Goal: Task Accomplishment & Management: Manage account settings

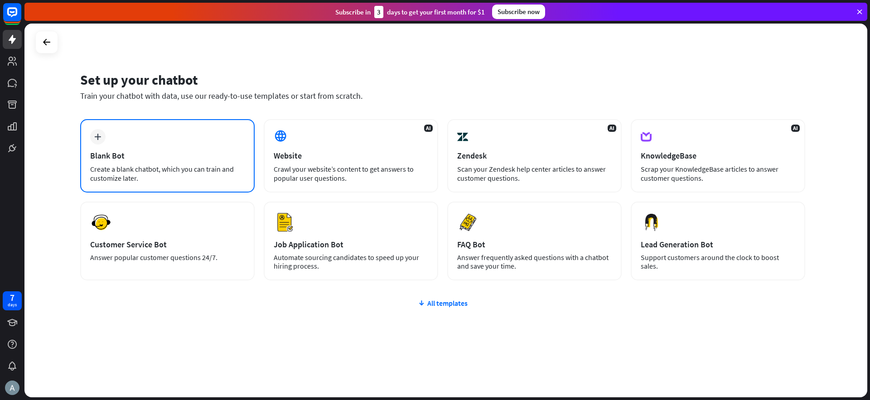
click at [137, 156] on div "Blank Bot" at bounding box center [167, 155] width 155 height 10
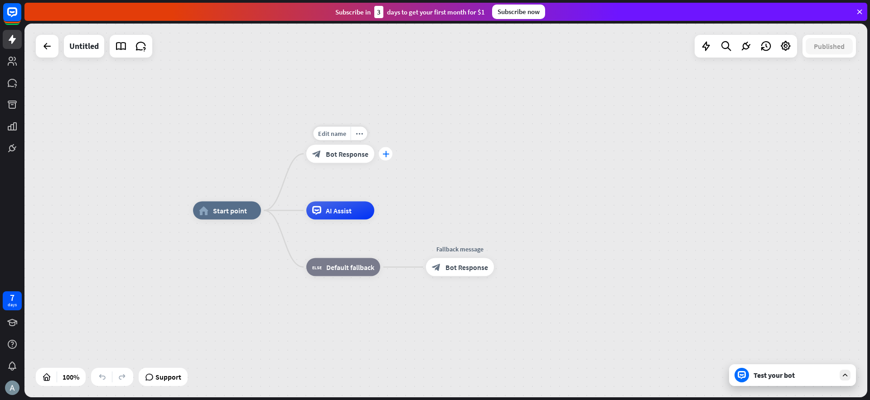
click at [387, 155] on icon "plus" at bounding box center [386, 154] width 7 height 6
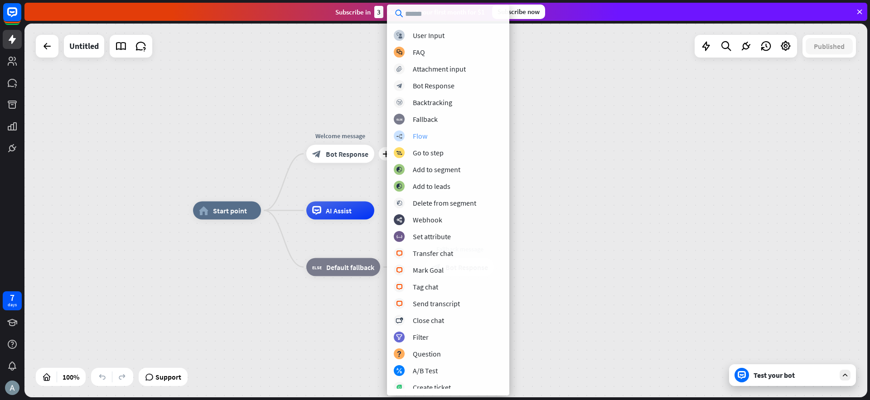
click at [423, 136] on div "Flow" at bounding box center [420, 135] width 15 height 9
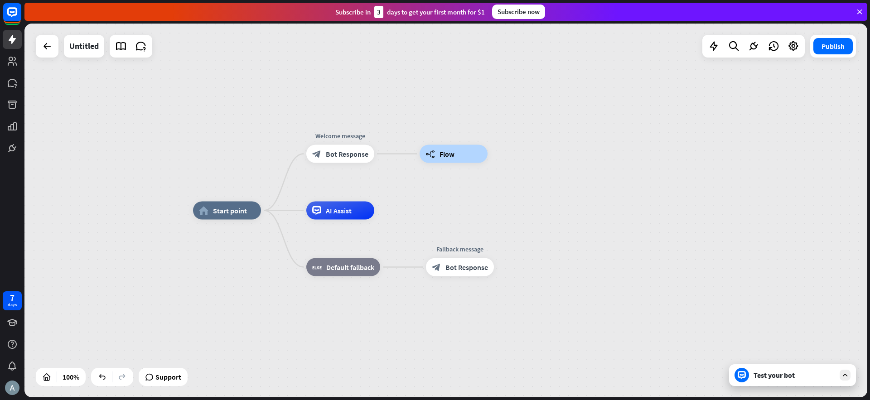
click at [546, 150] on div "home_2 Start point Welcome message block_bot_response Bot Response builder_tree…" at bounding box center [445, 211] width 843 height 374
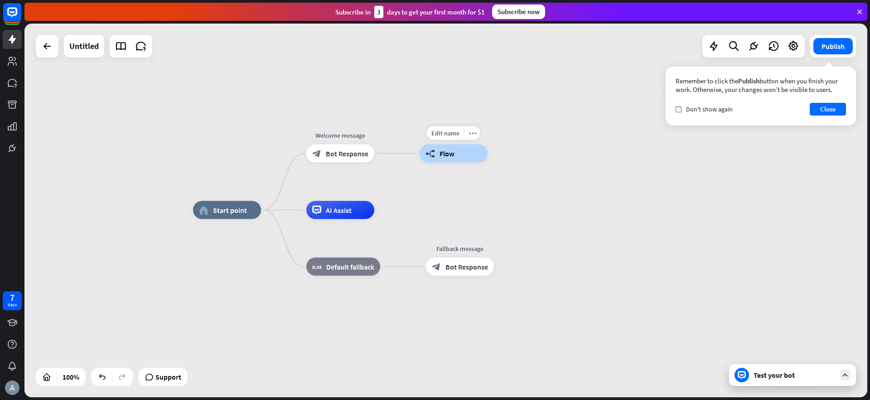
click at [459, 158] on div "builder_tree Flow" at bounding box center [454, 154] width 68 height 18
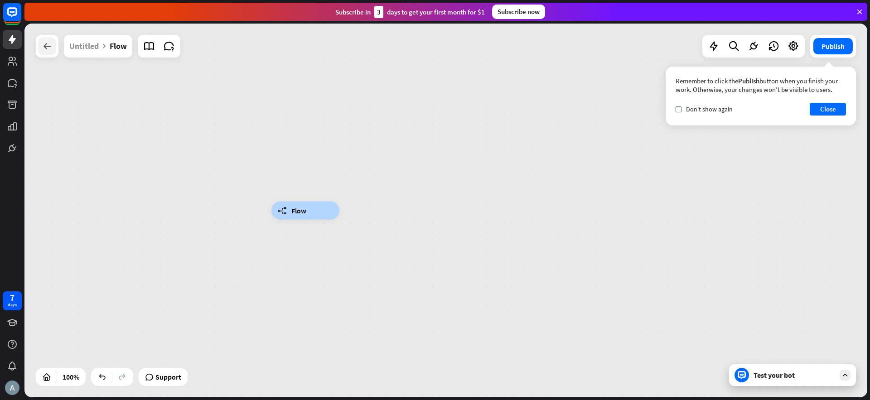
click at [45, 45] on icon at bounding box center [47, 46] width 11 height 11
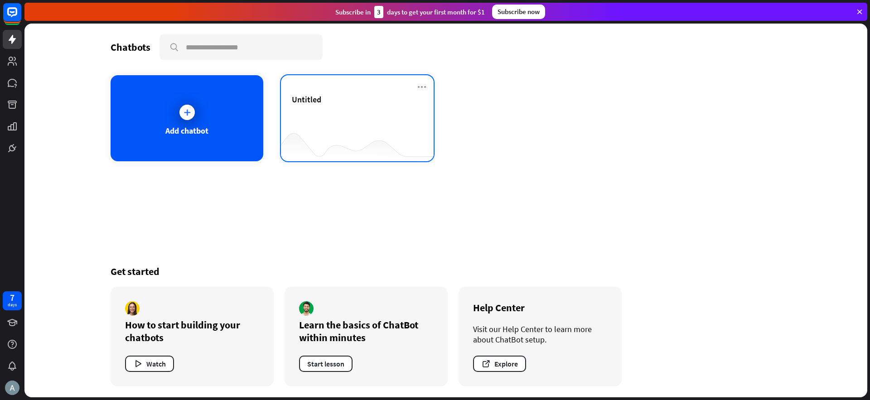
click at [328, 109] on div "Untitled" at bounding box center [357, 110] width 131 height 32
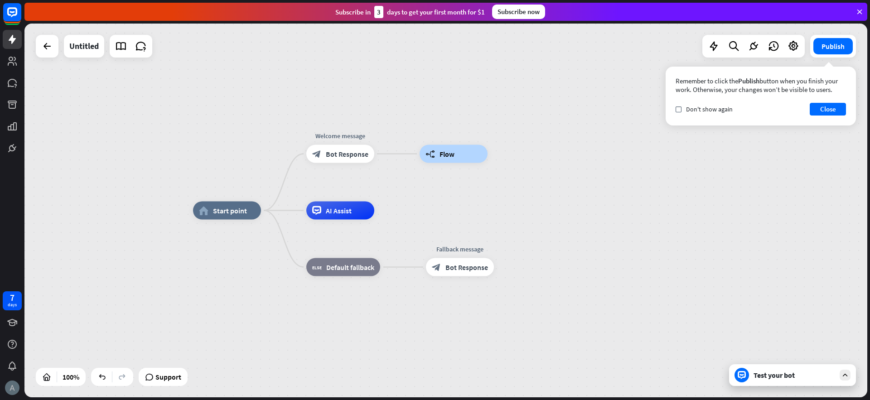
click at [11, 387] on img at bounding box center [12, 388] width 15 height 15
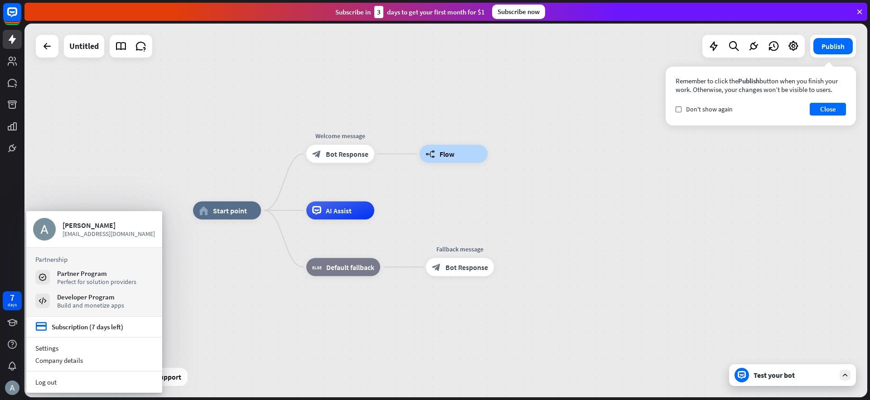
click at [193, 110] on div "home_2 Start point Welcome message block_bot_response Bot Response builder_tree…" at bounding box center [445, 211] width 843 height 374
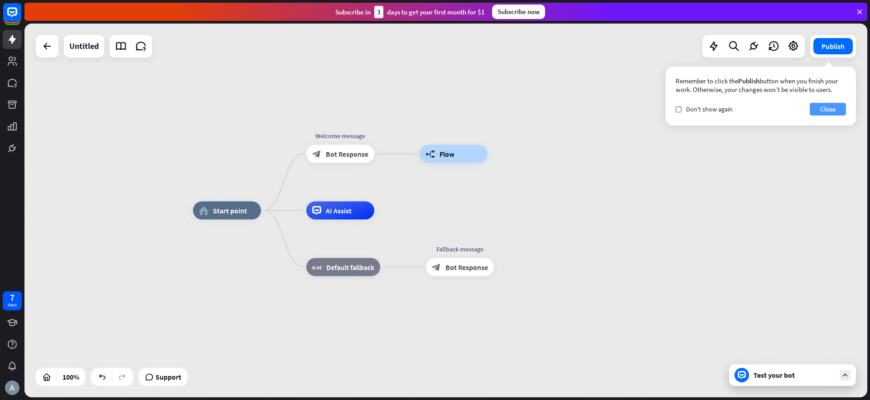
click at [838, 111] on button "Close" at bounding box center [828, 109] width 36 height 13
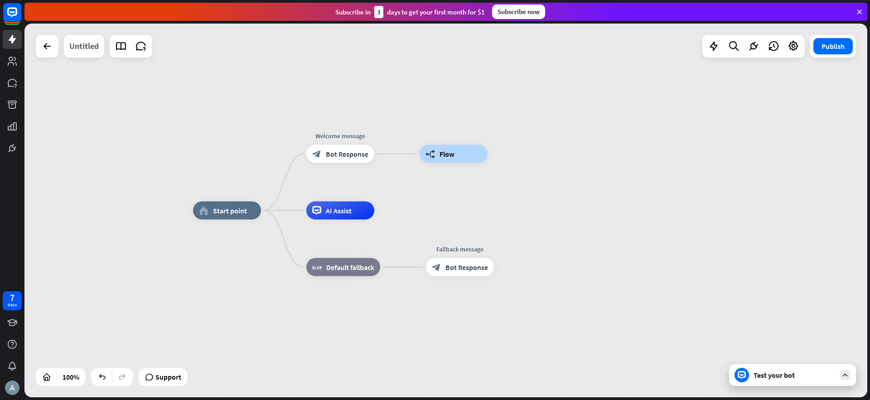
click at [90, 46] on div "Untitled" at bounding box center [83, 46] width 29 height 23
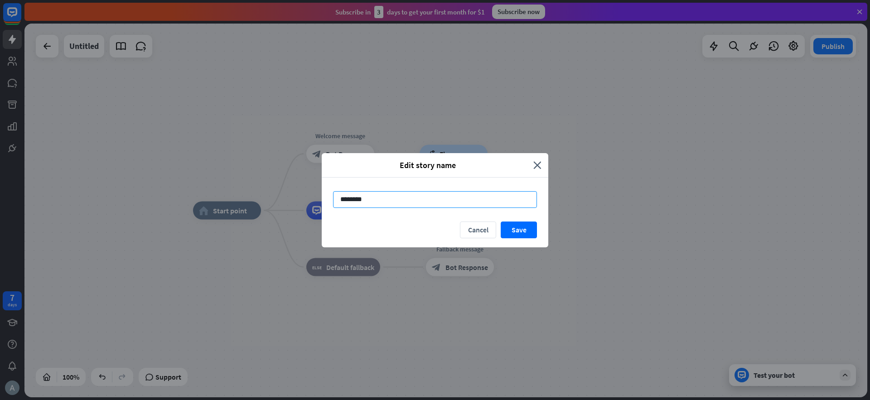
click at [354, 201] on input "********" at bounding box center [435, 199] width 204 height 17
type input "*****"
click at [524, 229] on button "Save" at bounding box center [519, 230] width 36 height 17
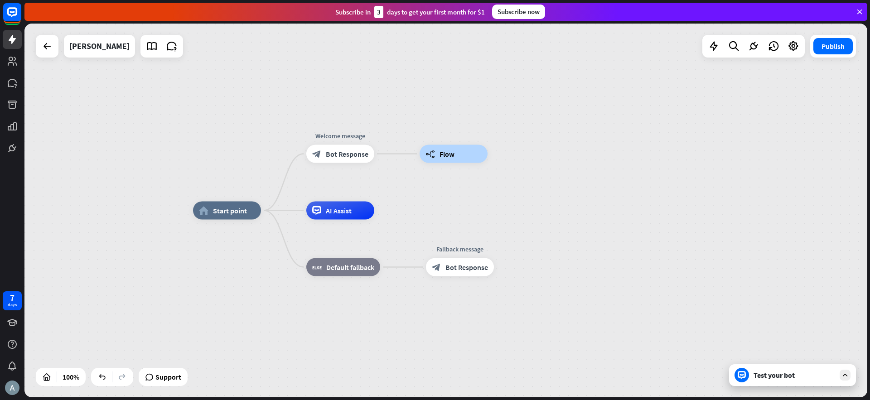
click at [217, 107] on div "home_2 Start point Welcome message block_bot_response Bot Response builder_tree…" at bounding box center [445, 211] width 843 height 374
drag, startPoint x: 456, startPoint y: 154, endPoint x: 412, endPoint y: 104, distance: 66.5
click at [412, 104] on div "home_2 Start point Welcome message block_bot_response Bot Response Edit name mo…" at bounding box center [445, 211] width 843 height 374
click at [454, 154] on span "Flow" at bounding box center [447, 154] width 15 height 9
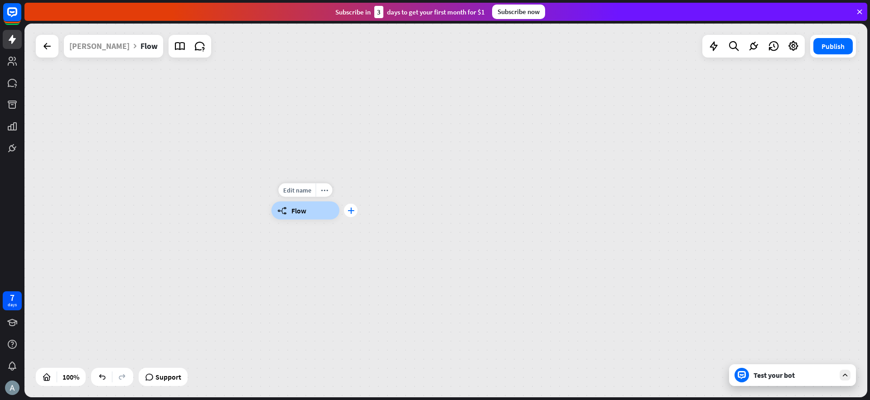
click at [356, 209] on div "plus" at bounding box center [351, 211] width 14 height 14
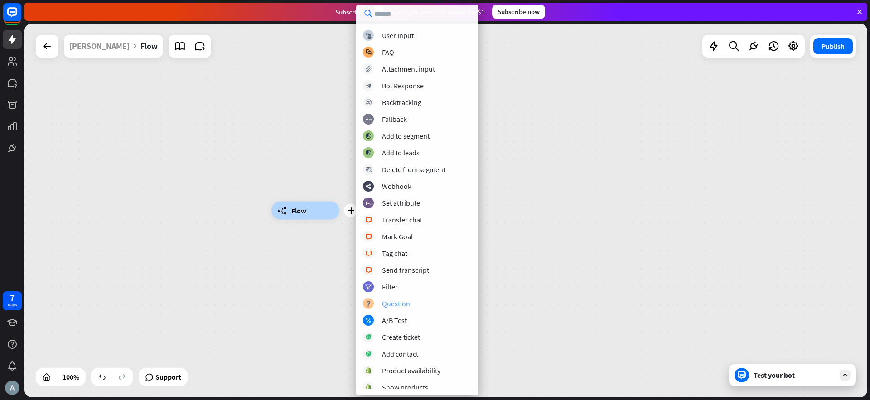
scroll to position [54, 0]
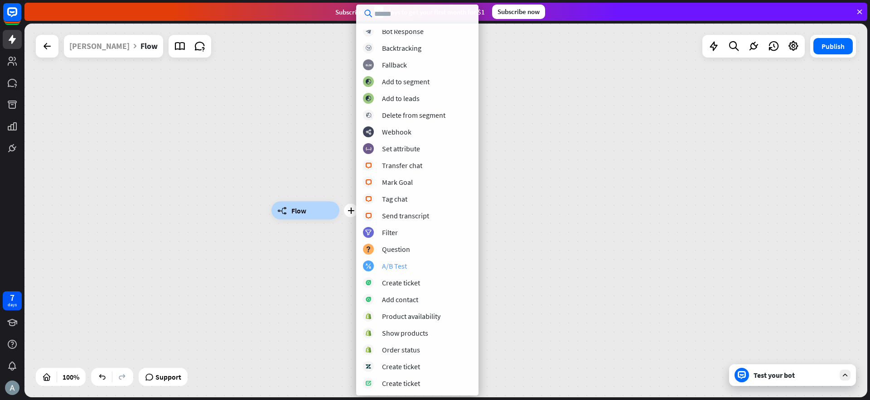
click at [398, 264] on div "A/B Test" at bounding box center [394, 266] width 25 height 9
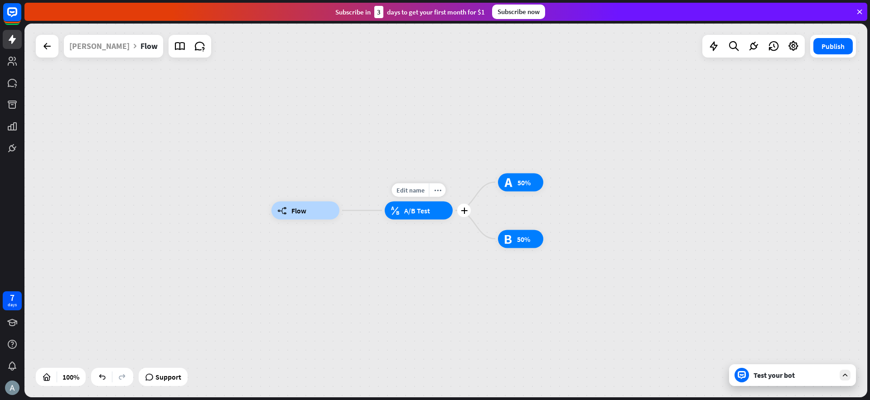
click at [416, 212] on span "A/B Test" at bounding box center [417, 210] width 26 height 9
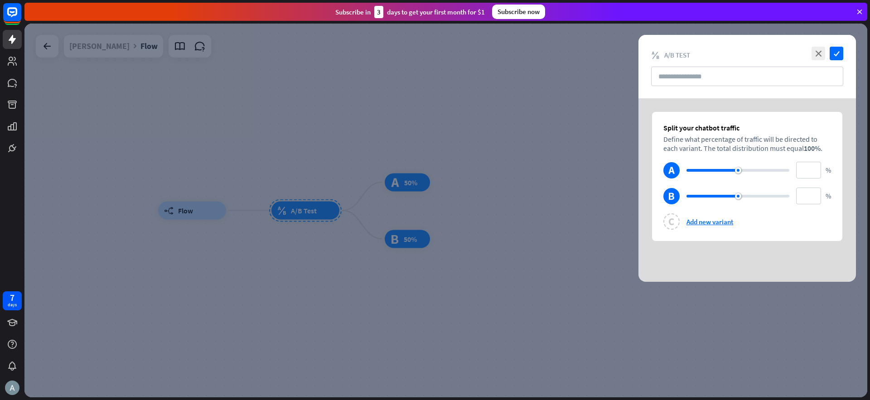
type input "**"
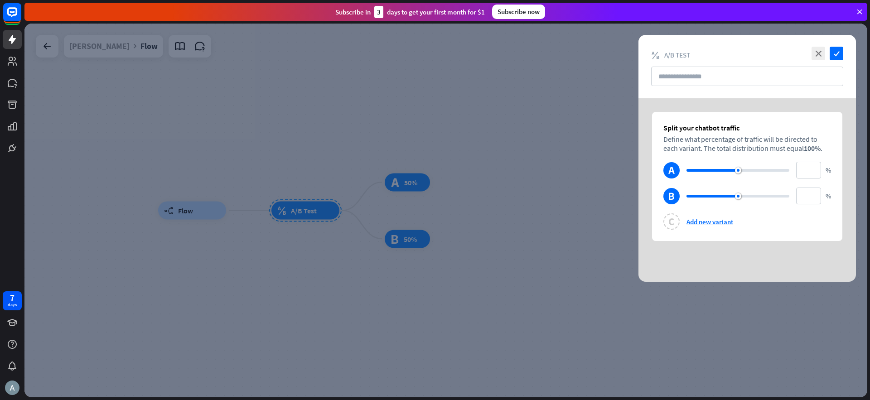
type input "**"
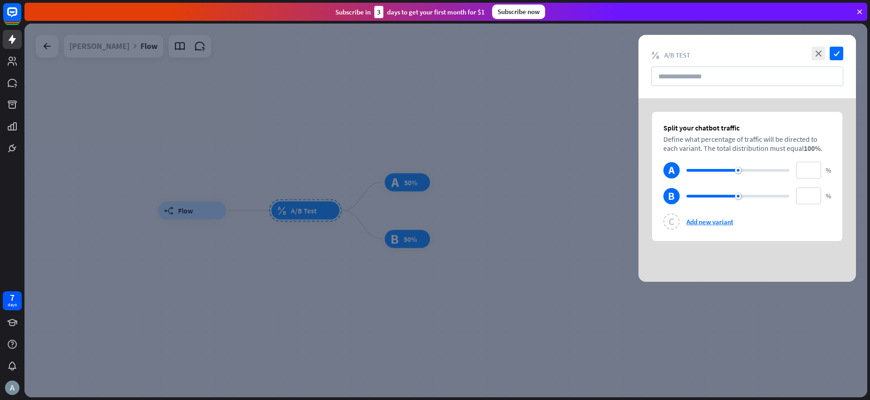
type input "**"
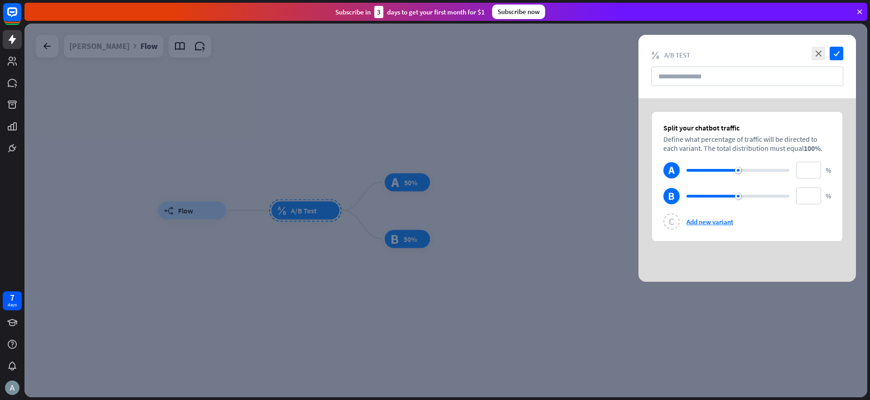
type input "**"
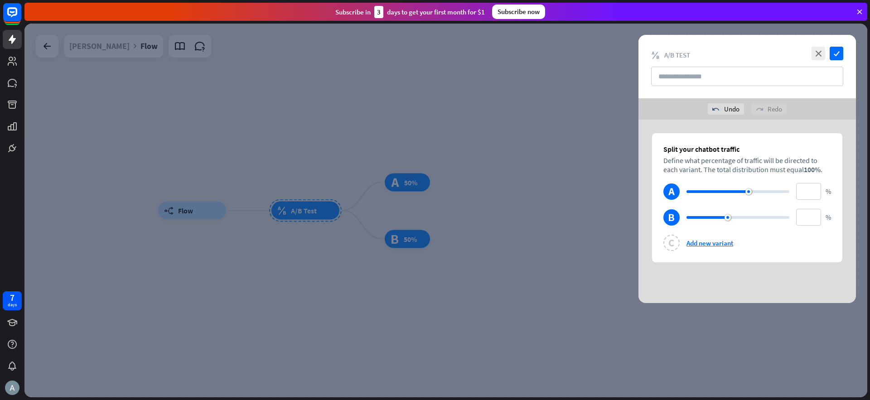
type input "**"
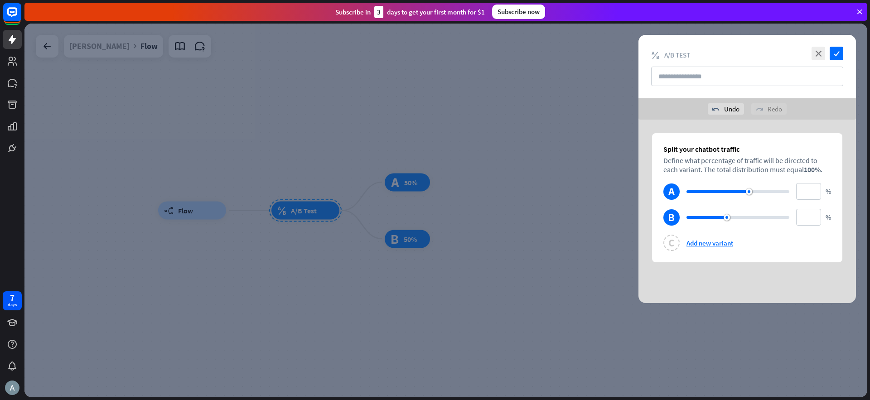
type input "**"
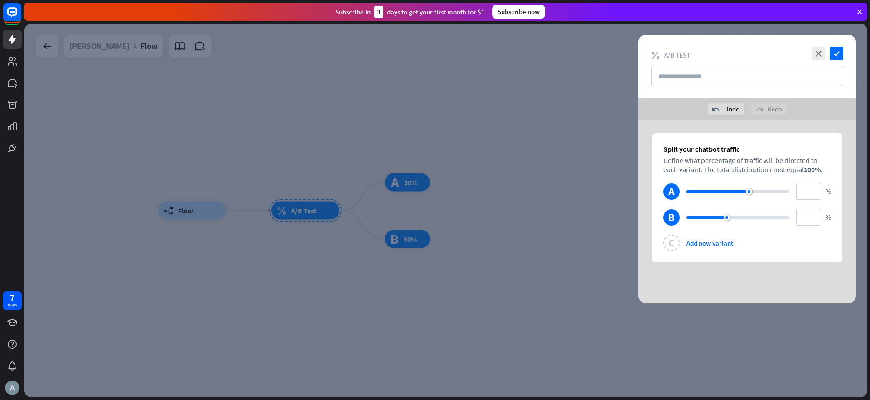
type input "**"
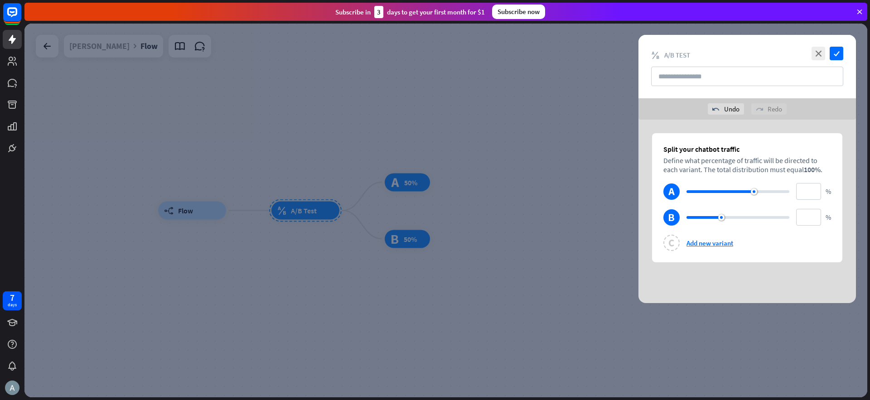
type input "**"
drag, startPoint x: 741, startPoint y: 170, endPoint x: 757, endPoint y: 170, distance: 15.9
click at [757, 170] on div "Split your chatbot traffic Define what percentage of traffic will be directed t…" at bounding box center [747, 197] width 190 height 129
click at [689, 82] on input "text" at bounding box center [747, 76] width 192 height 19
type input "*********"
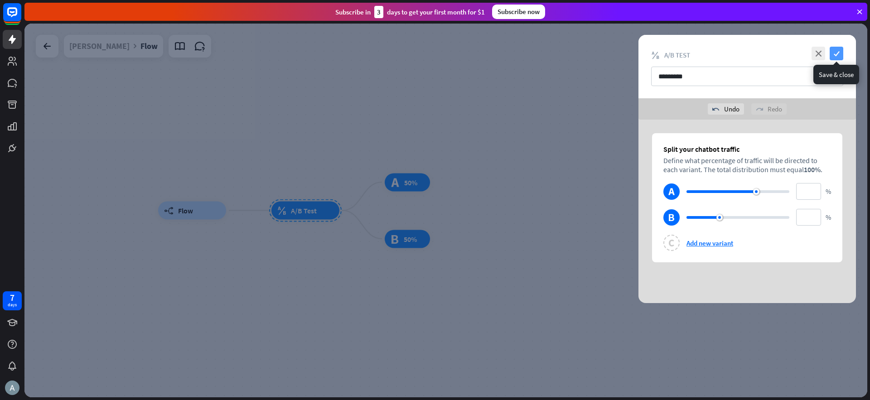
click at [836, 51] on icon "check" at bounding box center [837, 54] width 14 height 14
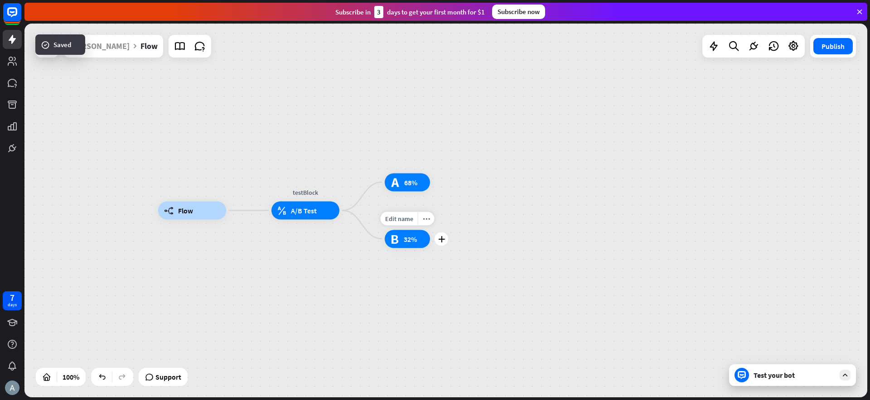
click at [408, 244] on div "test_b 32%" at bounding box center [407, 239] width 45 height 18
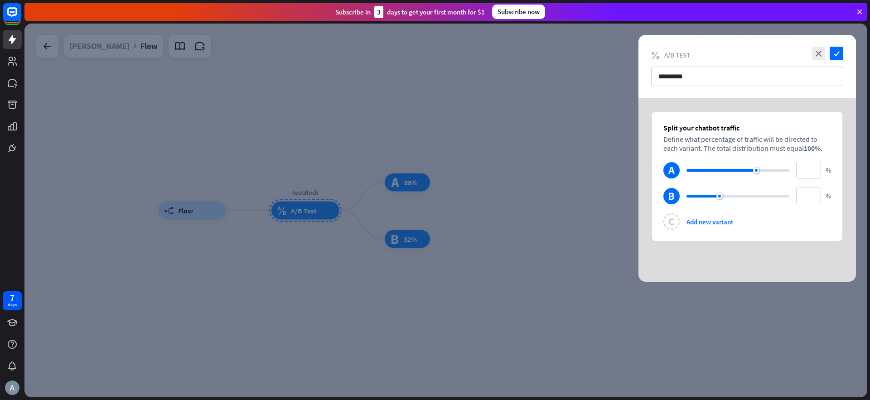
click at [598, 202] on div at bounding box center [445, 211] width 843 height 374
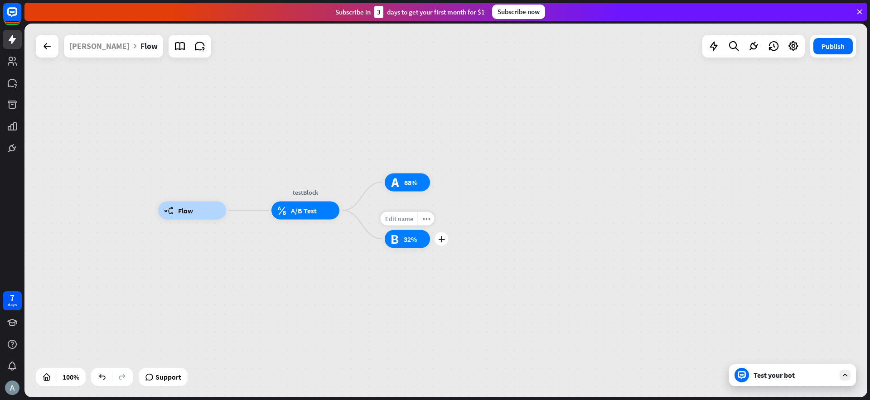
click at [404, 219] on span "Edit name" at bounding box center [399, 218] width 28 height 8
click at [490, 191] on div "builder_tree Flow testBlock block_ab_testing A/B Test test_a 68% test_b 32%" at bounding box center [445, 211] width 843 height 374
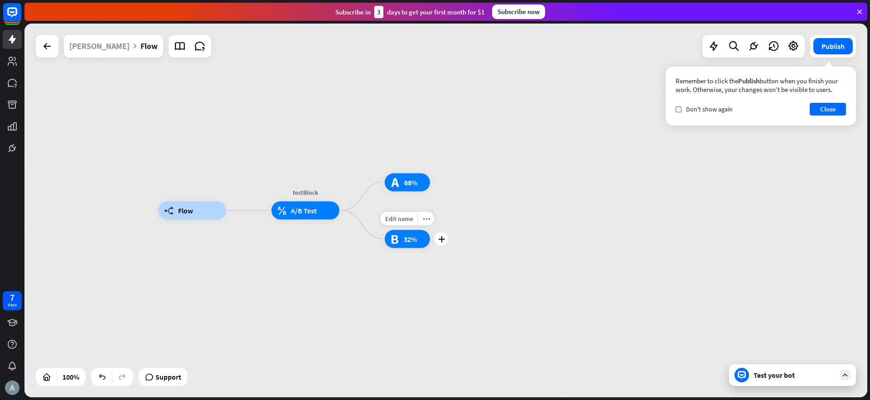
click at [407, 236] on span "32%" at bounding box center [410, 238] width 13 height 9
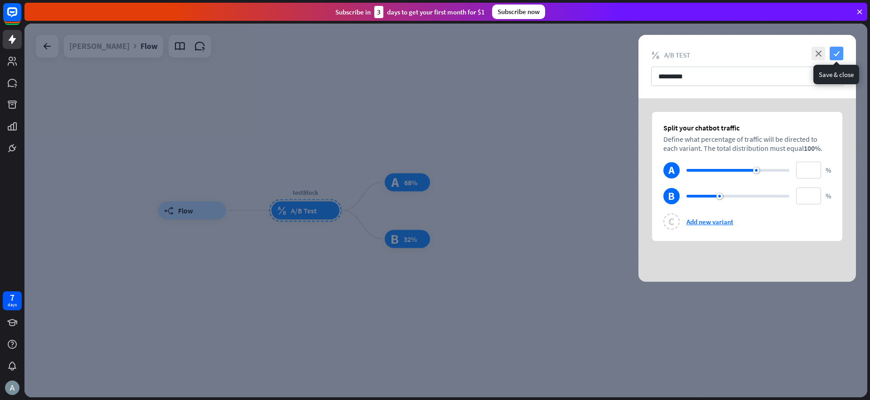
click at [838, 56] on icon "check" at bounding box center [837, 54] width 14 height 14
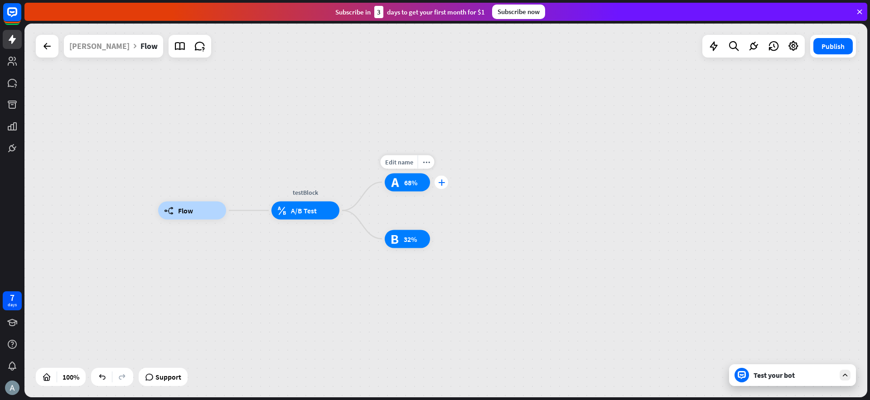
click at [443, 181] on icon "plus" at bounding box center [441, 182] width 7 height 6
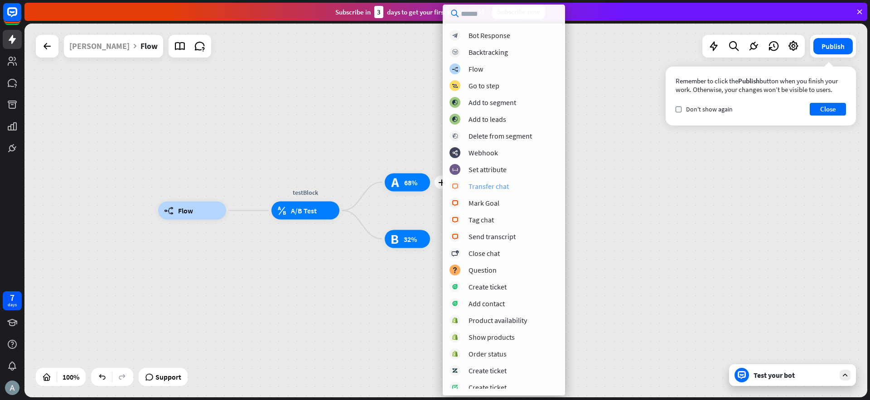
click at [490, 187] on div "Transfer chat" at bounding box center [489, 186] width 40 height 9
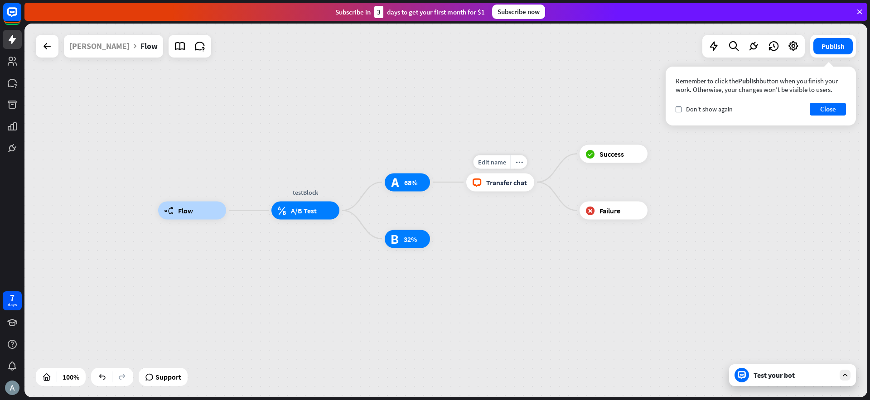
click at [501, 182] on span "Transfer chat" at bounding box center [506, 182] width 41 height 9
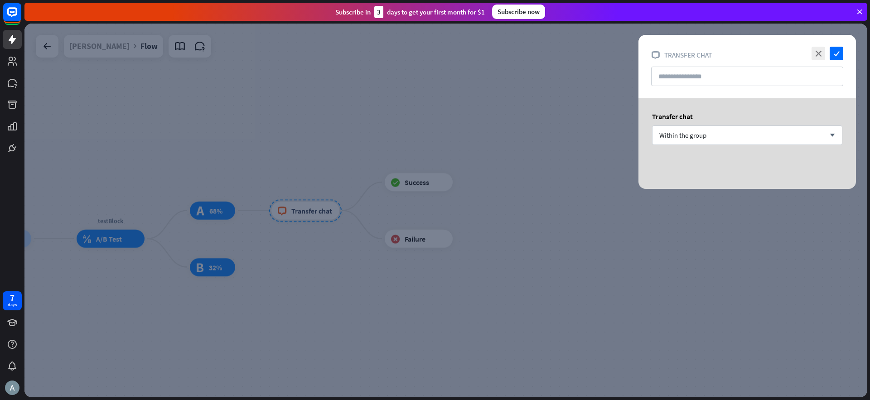
click at [767, 150] on div "Transfer chat Within the group arrow_down" at bounding box center [748, 132] width 218 height 69
click at [763, 144] on div "Within the group arrow_down" at bounding box center [747, 135] width 190 height 19
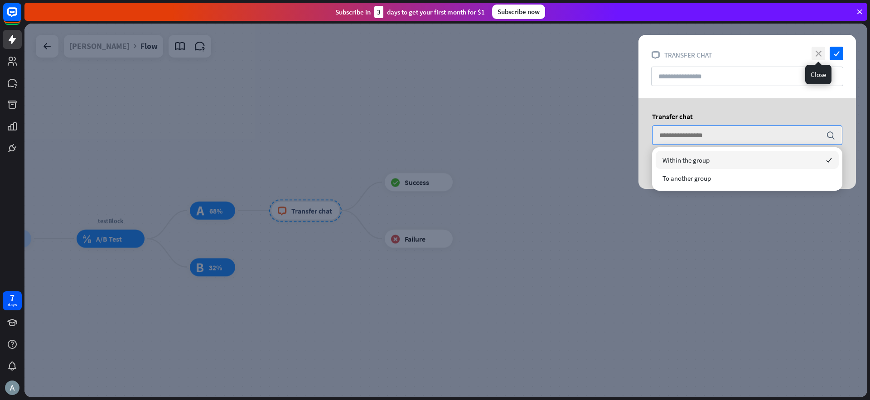
click at [821, 51] on icon "close" at bounding box center [819, 54] width 14 height 14
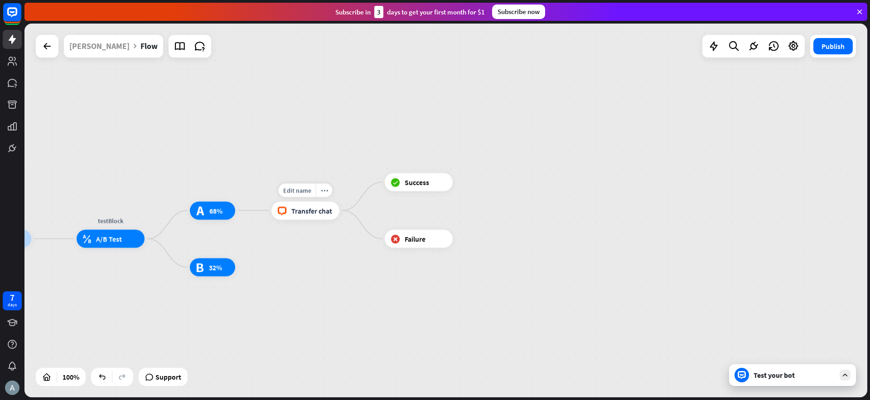
click at [313, 209] on span "Transfer chat" at bounding box center [311, 210] width 41 height 9
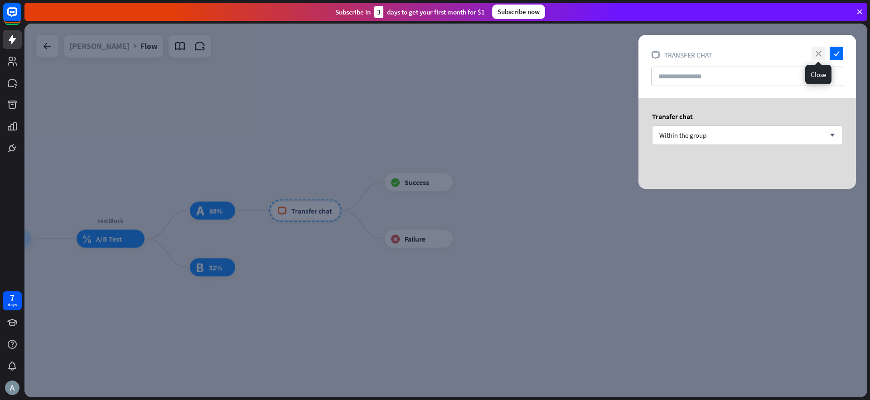
click at [817, 57] on icon "close" at bounding box center [819, 54] width 14 height 14
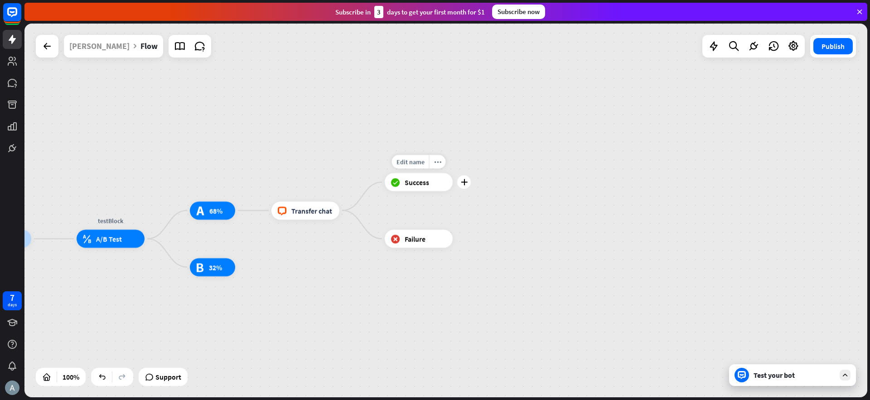
drag, startPoint x: 302, startPoint y: 209, endPoint x: 379, endPoint y: 205, distance: 77.2
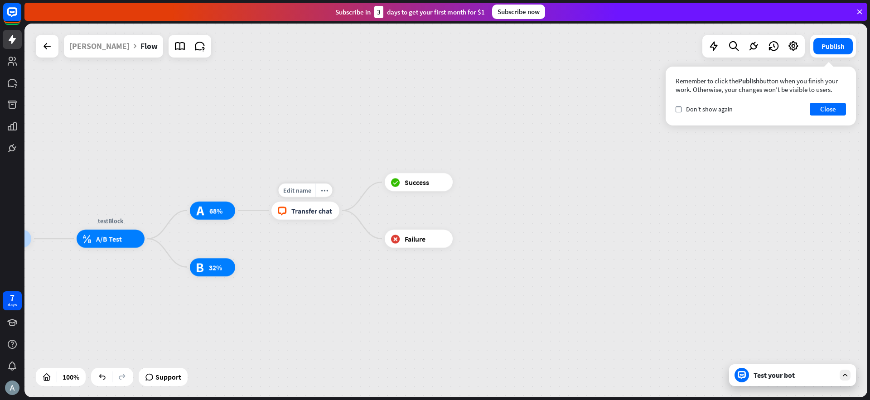
click at [322, 207] on span "Transfer chat" at bounding box center [311, 210] width 41 height 9
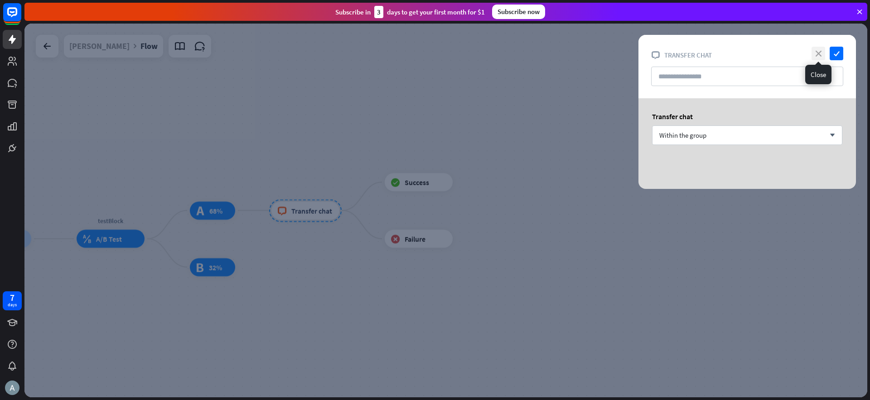
click at [821, 52] on icon "close" at bounding box center [819, 54] width 14 height 14
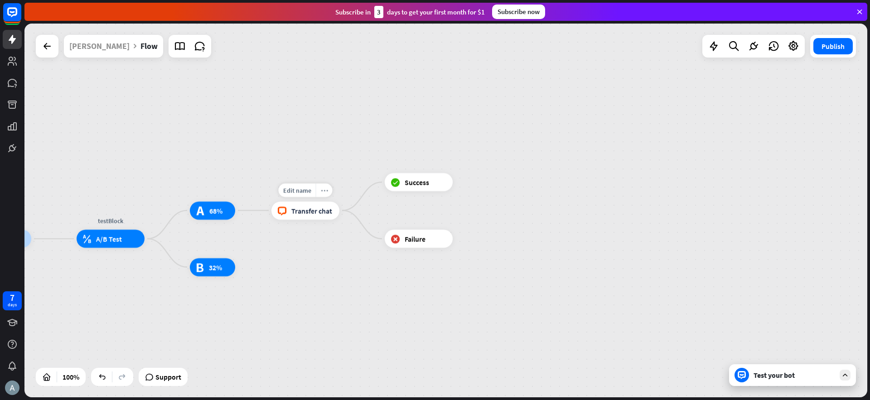
click at [325, 189] on icon "more_horiz" at bounding box center [324, 190] width 7 height 7
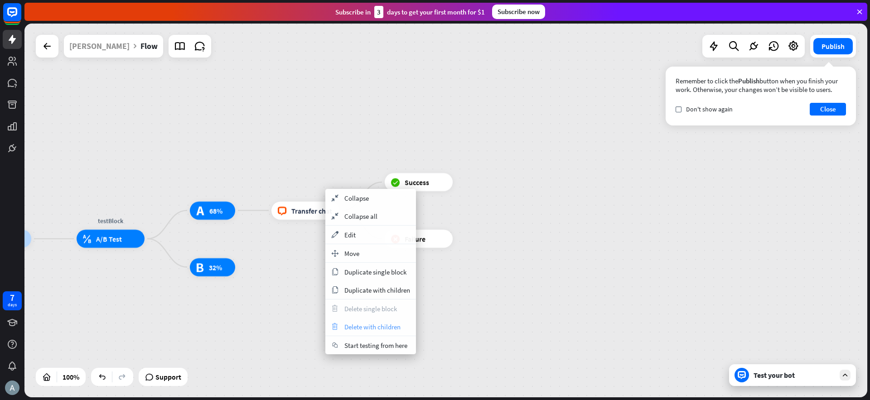
click at [366, 325] on span "Delete with children" at bounding box center [373, 327] width 56 height 9
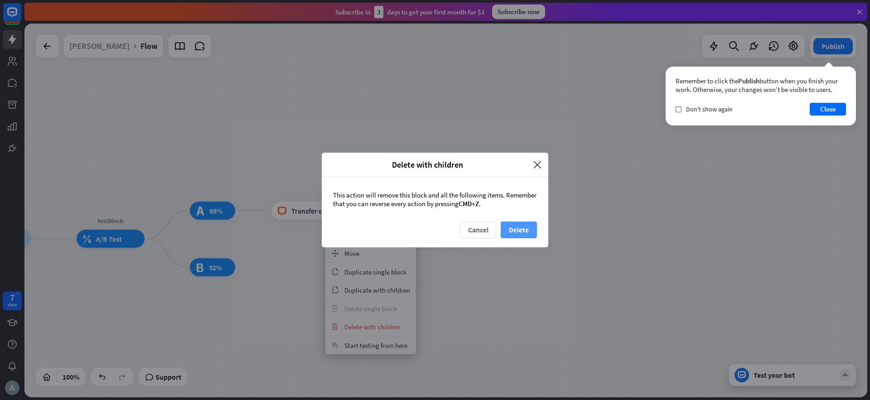
click at [523, 229] on button "Delete" at bounding box center [519, 230] width 36 height 17
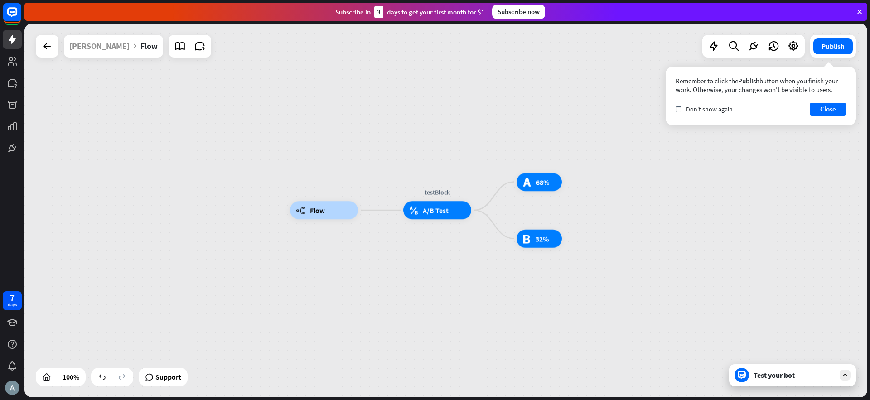
drag, startPoint x: 329, startPoint y: 280, endPoint x: 651, endPoint y: 254, distance: 323.3
click at [654, 253] on div "builder_tree Flow testBlock block_ab_testing A/B Test test_a 68% test_b 32%" at bounding box center [711, 397] width 843 height 374
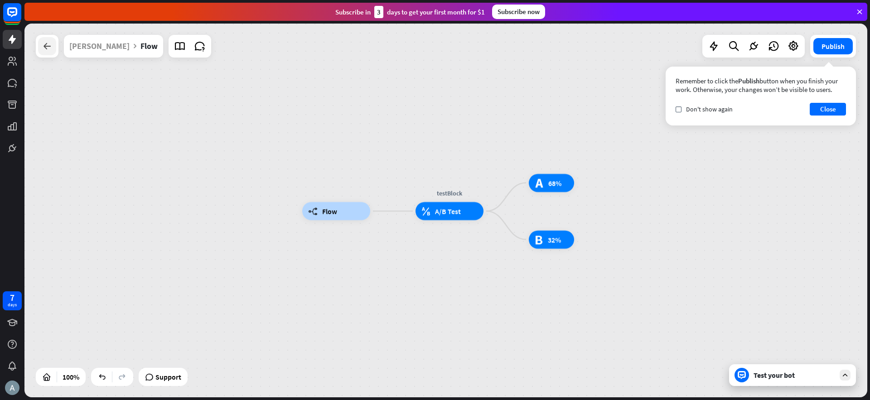
click at [45, 43] on icon at bounding box center [47, 46] width 11 height 11
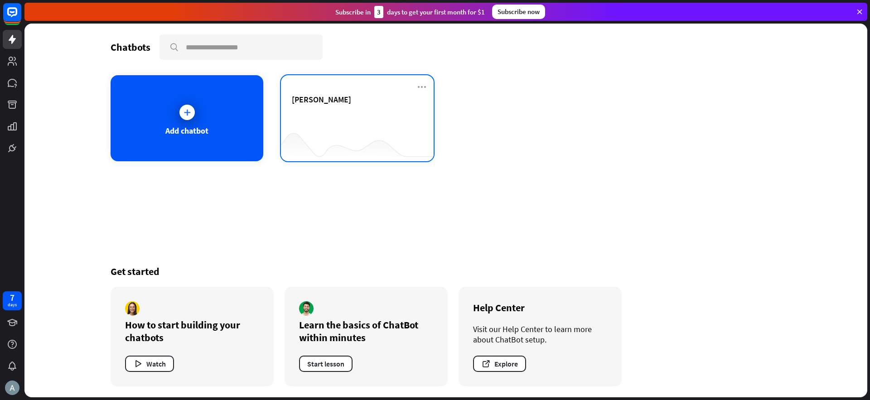
click at [367, 110] on div "[PERSON_NAME]" at bounding box center [357, 110] width 131 height 32
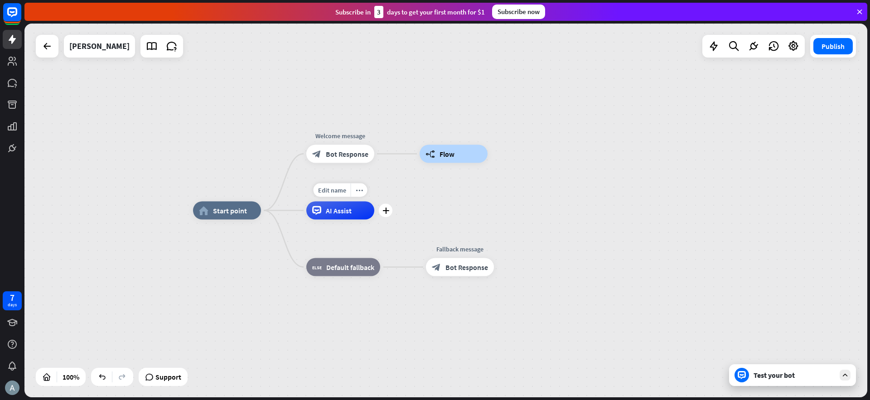
click at [346, 210] on span "AI Assist" at bounding box center [339, 210] width 26 height 9
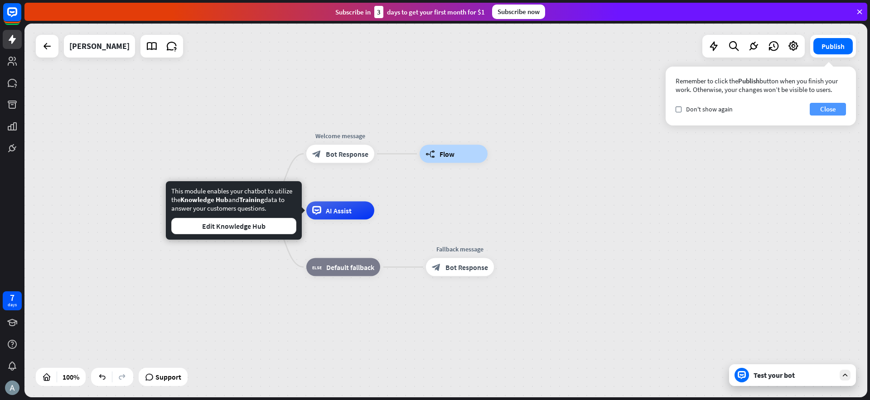
click at [833, 112] on button "Close" at bounding box center [828, 109] width 36 height 13
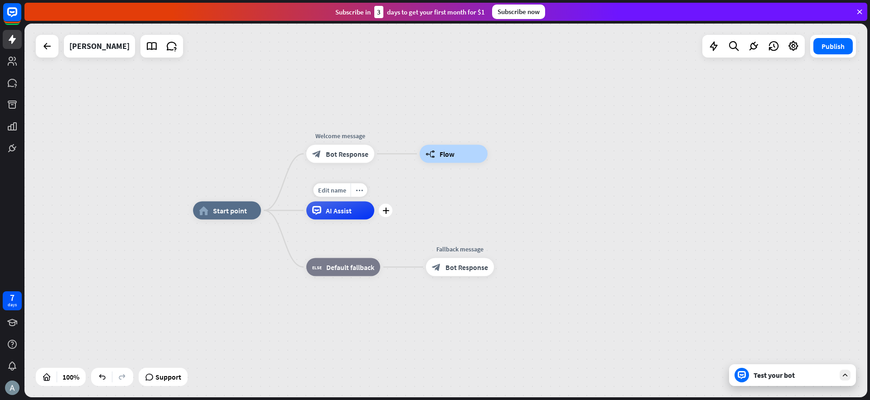
click at [334, 210] on span "AI Assist" at bounding box center [339, 210] width 26 height 9
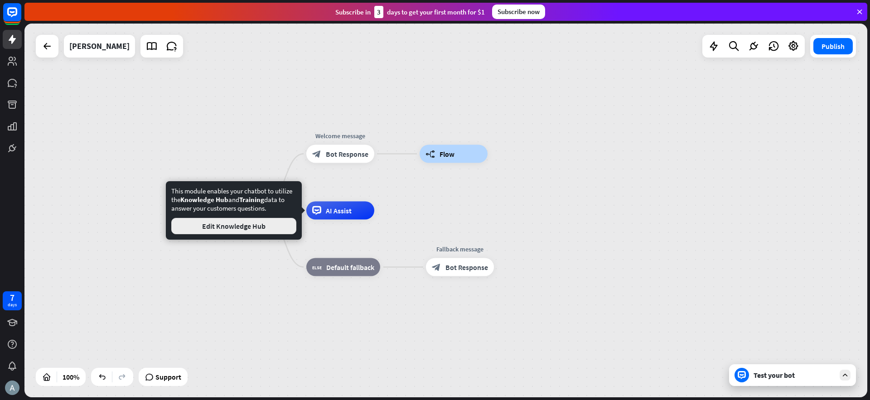
click at [243, 228] on button "Edit Knowledge Hub" at bounding box center [233, 226] width 125 height 16
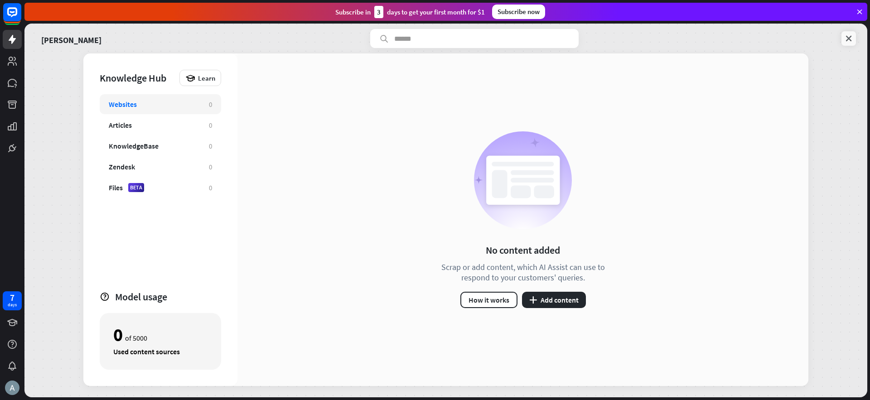
click at [846, 39] on icon at bounding box center [848, 38] width 9 height 9
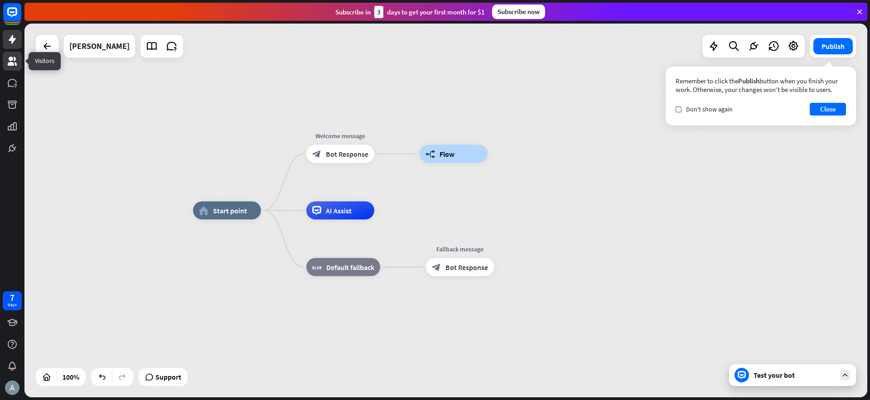
click at [14, 62] on icon at bounding box center [12, 61] width 11 height 11
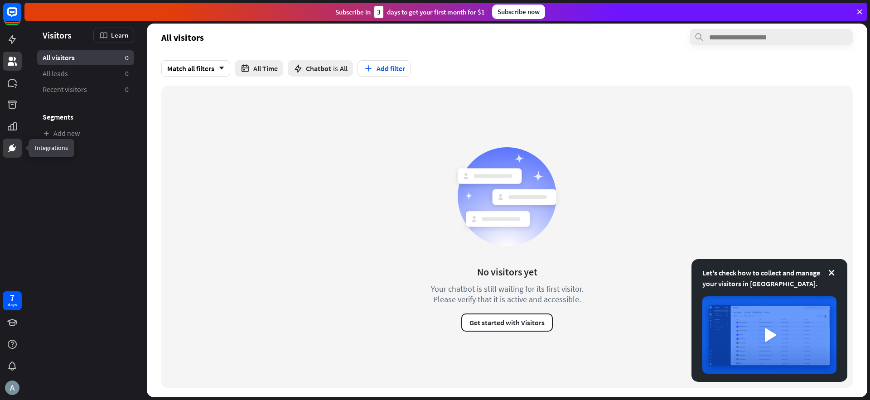
click at [10, 143] on icon at bounding box center [12, 148] width 11 height 11
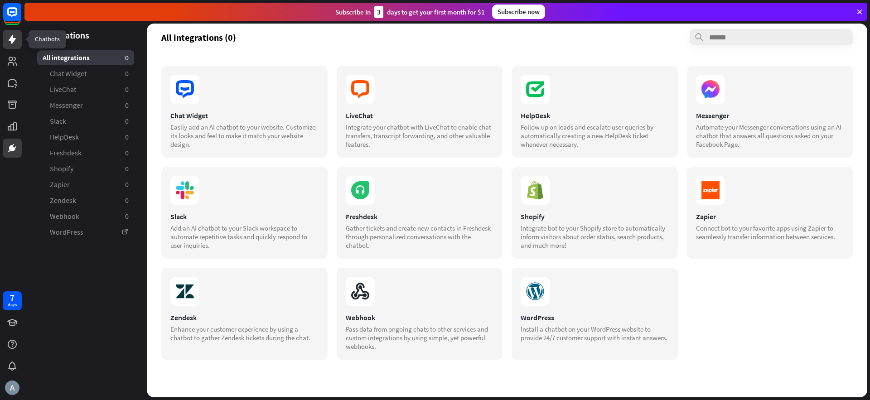
click at [10, 40] on icon at bounding box center [12, 39] width 7 height 9
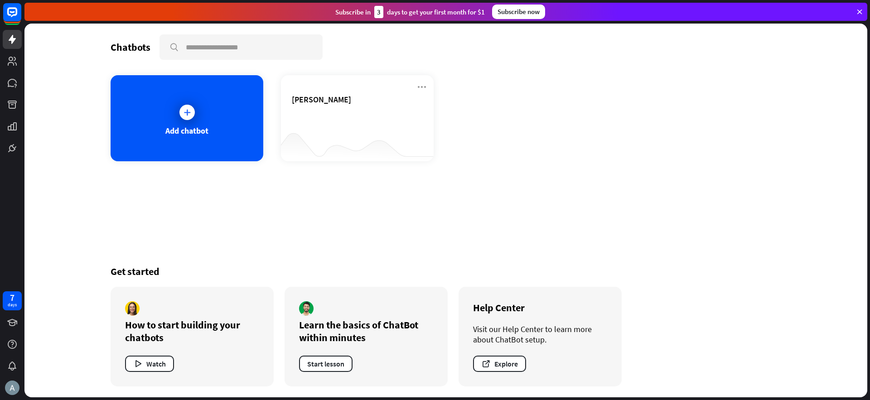
drag, startPoint x: 544, startPoint y: 192, endPoint x: 528, endPoint y: 150, distance: 44.0
click at [528, 150] on div "Chatbots search Add chatbot [PERSON_NAME] Get started How to start building you…" at bounding box center [445, 211] width 725 height 374
click at [355, 112] on div "[PERSON_NAME]" at bounding box center [357, 110] width 131 height 32
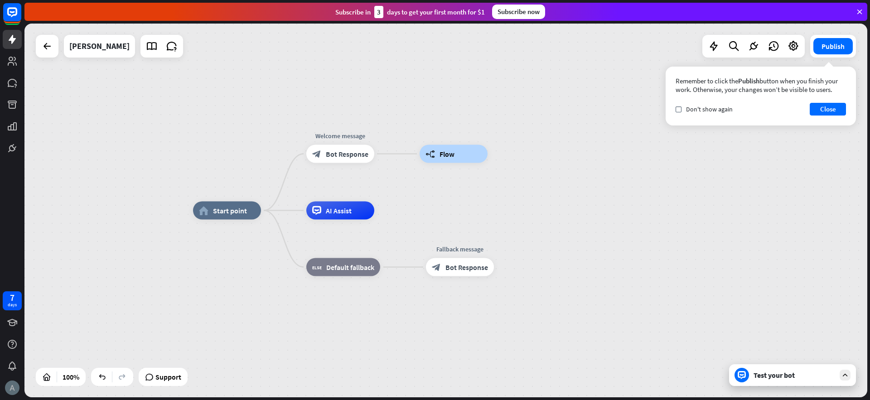
click at [14, 387] on img at bounding box center [12, 388] width 15 height 15
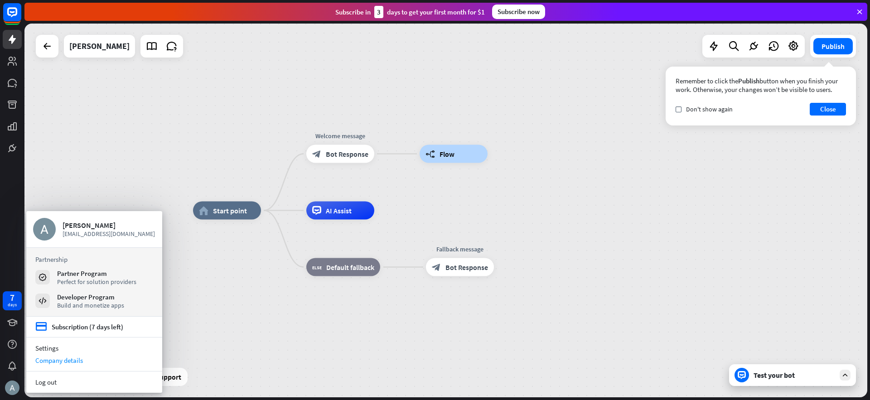
click at [53, 359] on div "Company details" at bounding box center [94, 360] width 136 height 12
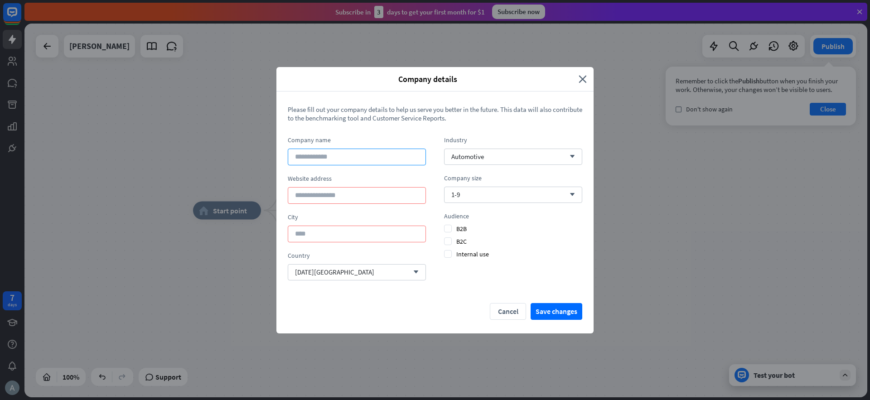
click at [329, 156] on input at bounding box center [357, 157] width 138 height 17
type input "*****"
click at [335, 197] on input at bounding box center [357, 195] width 138 height 17
click at [544, 312] on button "Save changes" at bounding box center [557, 311] width 52 height 17
click at [338, 197] on input at bounding box center [357, 195] width 138 height 17
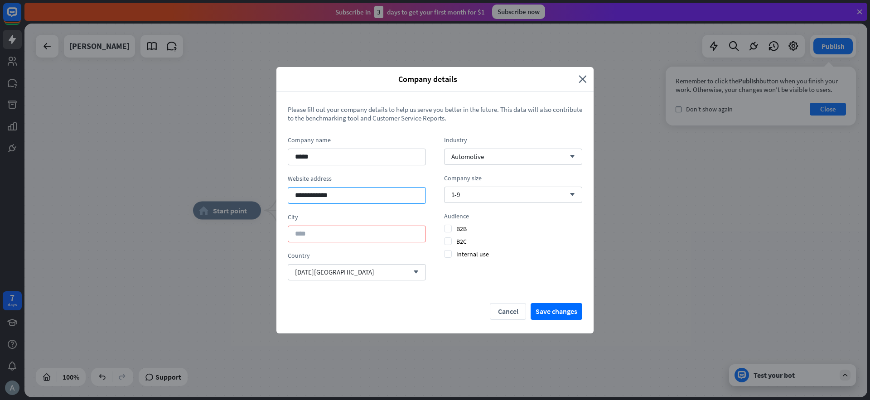
type input "**********"
click at [302, 236] on input at bounding box center [357, 234] width 138 height 17
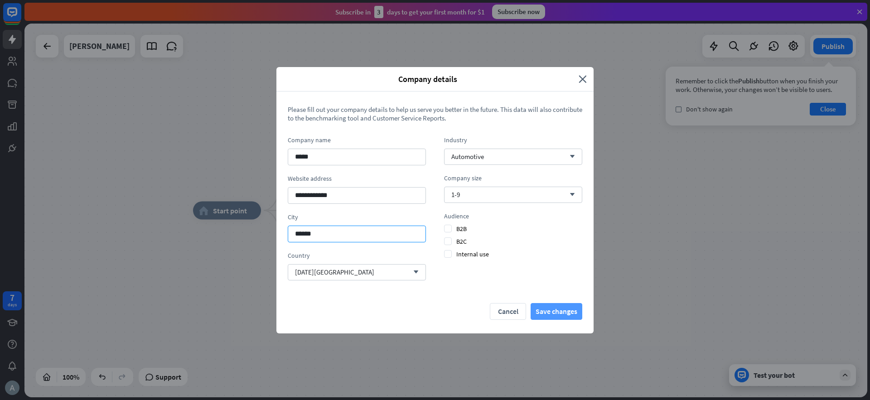
type input "******"
click at [563, 309] on button "Save changes" at bounding box center [557, 311] width 52 height 17
click at [449, 228] on span "B2B" at bounding box center [455, 229] width 23 height 8
click at [554, 310] on button "Save changes" at bounding box center [557, 311] width 52 height 17
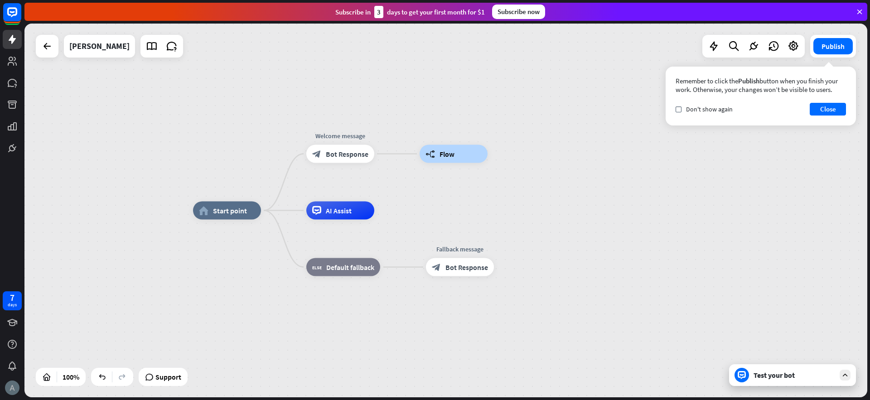
click at [12, 387] on img at bounding box center [12, 388] width 15 height 15
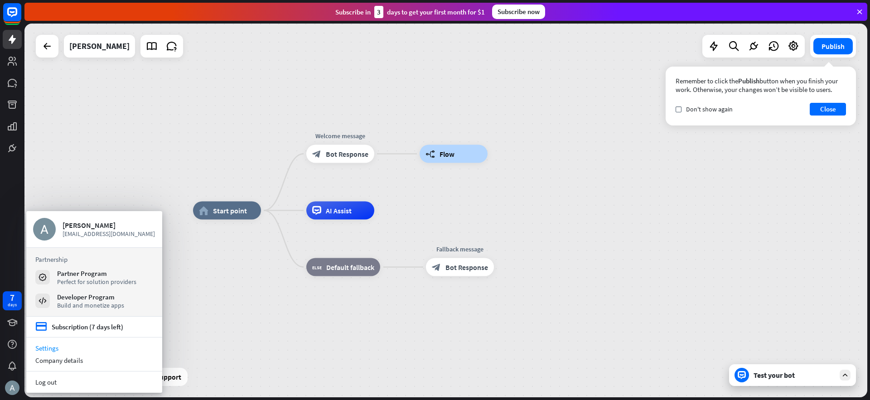
click at [53, 351] on link "Settings" at bounding box center [94, 348] width 136 height 12
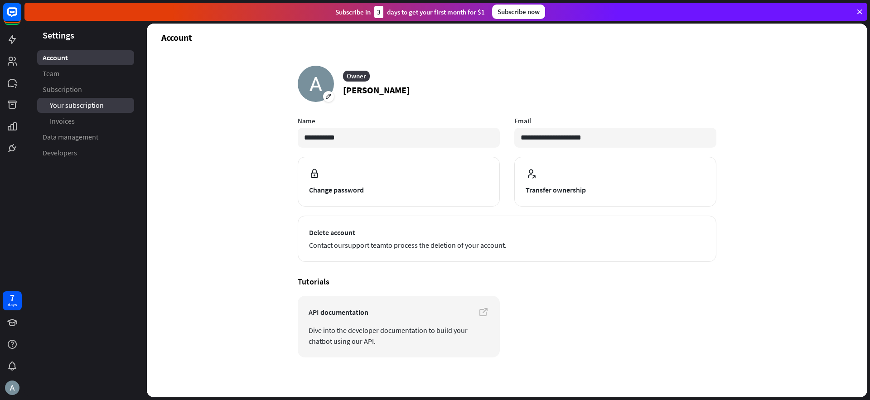
click at [76, 101] on span "Your subscription" at bounding box center [77, 106] width 54 height 10
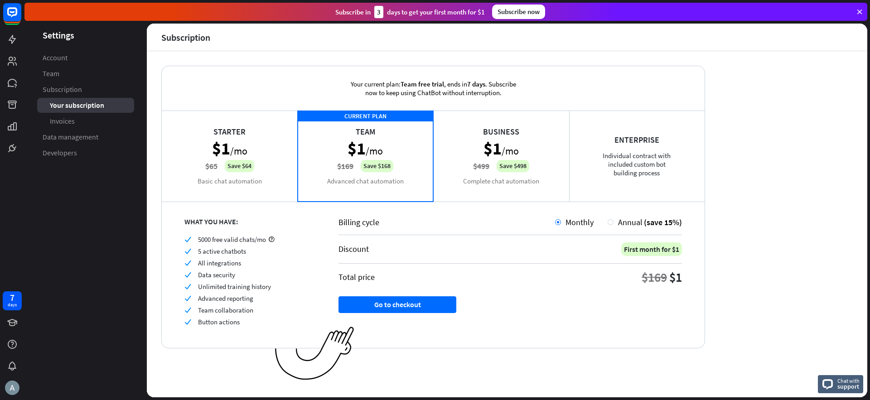
click at [251, 150] on div "Starter $1 /mo $65 Save $64 Basic chat automation" at bounding box center [230, 156] width 136 height 91
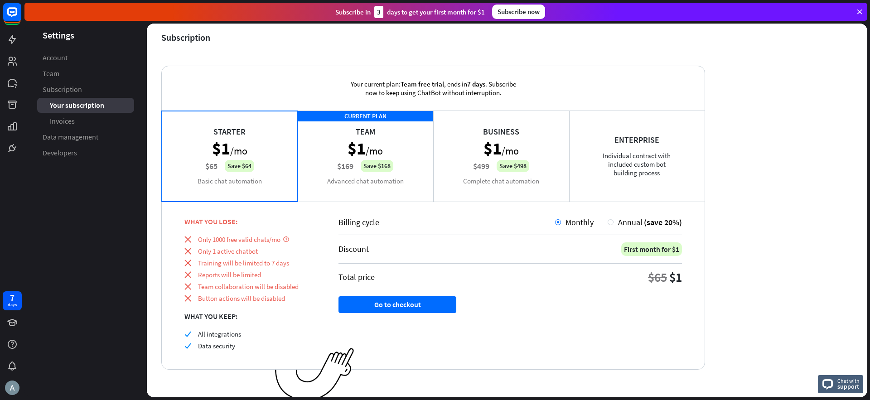
click at [330, 136] on div "CURRENT PLAN Team $1 /mo $169 Save $168 Advanced chat automation" at bounding box center [366, 156] width 136 height 91
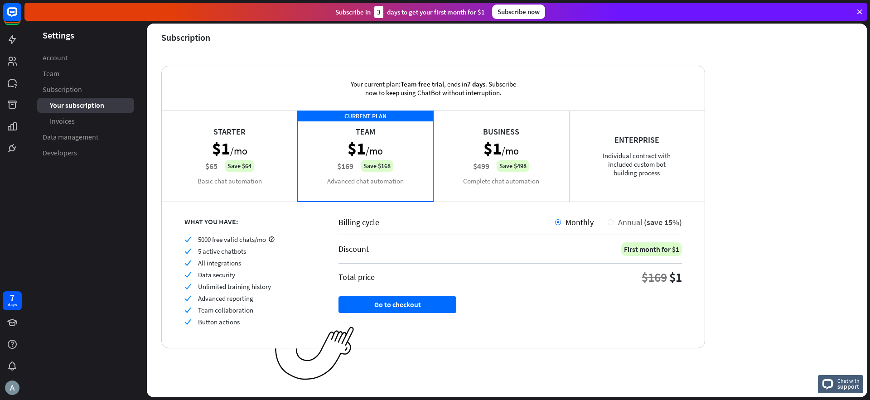
click at [615, 223] on div "Annual (save 15%)" at bounding box center [648, 222] width 68 height 10
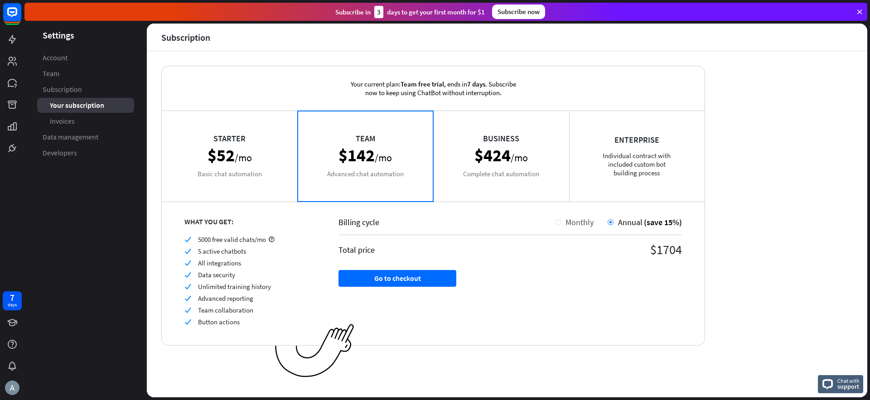
click at [560, 222] on div at bounding box center [558, 222] width 6 height 6
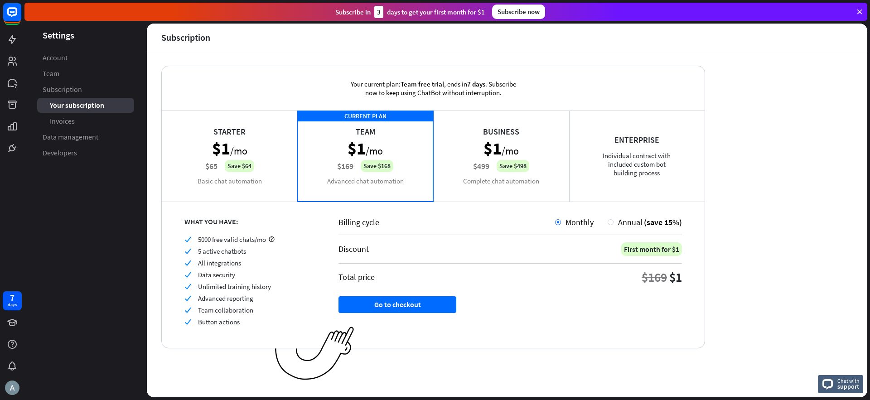
click at [233, 139] on div "Starter $1 /mo $65 Save $64 Basic chat automation" at bounding box center [230, 156] width 136 height 91
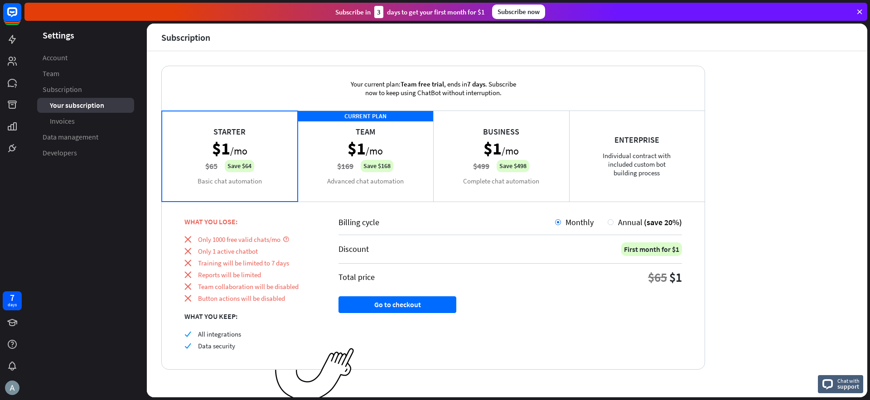
click at [336, 148] on div "CURRENT PLAN Team $1 /mo $169 Save $168 Advanced chat automation" at bounding box center [366, 156] width 136 height 91
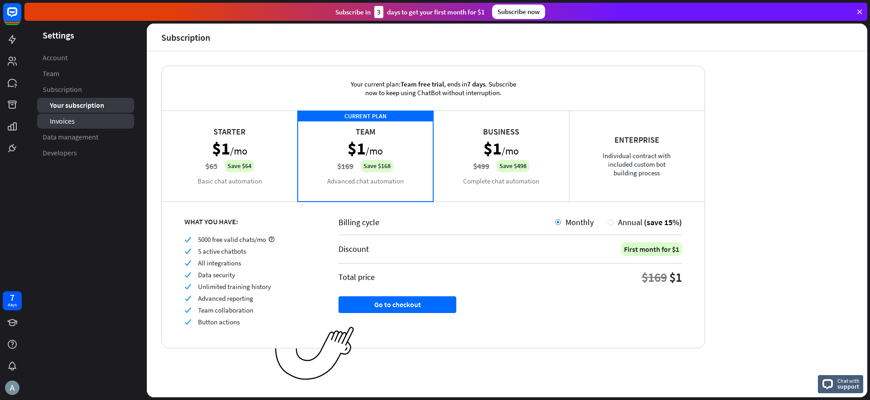
click at [63, 122] on span "Invoices" at bounding box center [62, 121] width 25 height 10
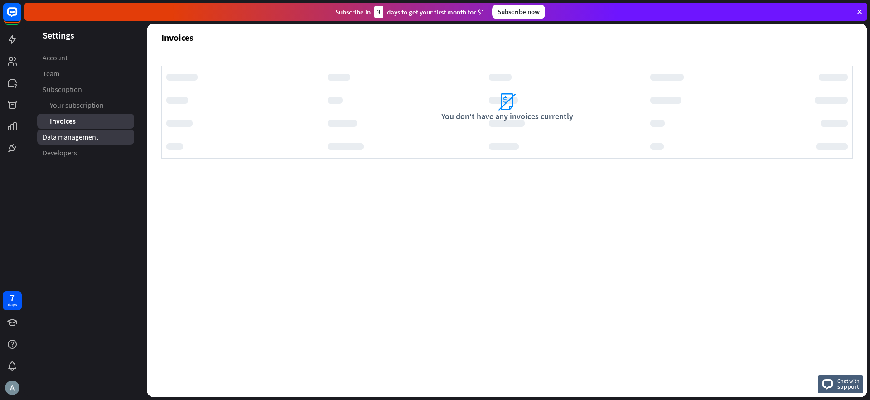
click at [62, 135] on span "Data management" at bounding box center [71, 137] width 56 height 10
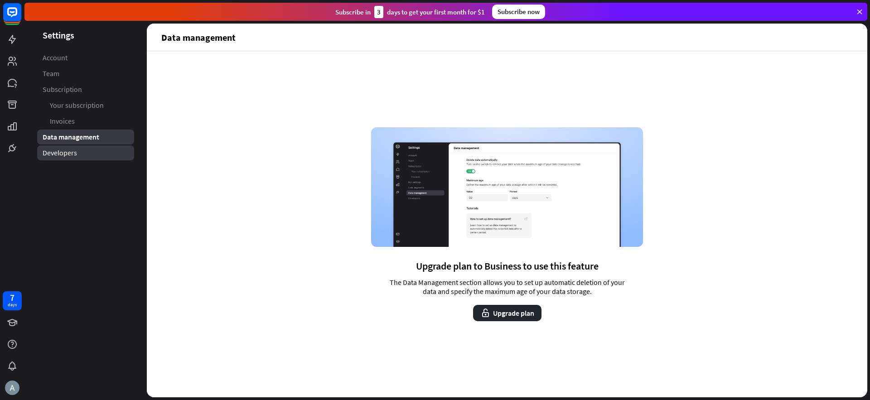
click at [59, 152] on span "Developers" at bounding box center [60, 153] width 34 height 10
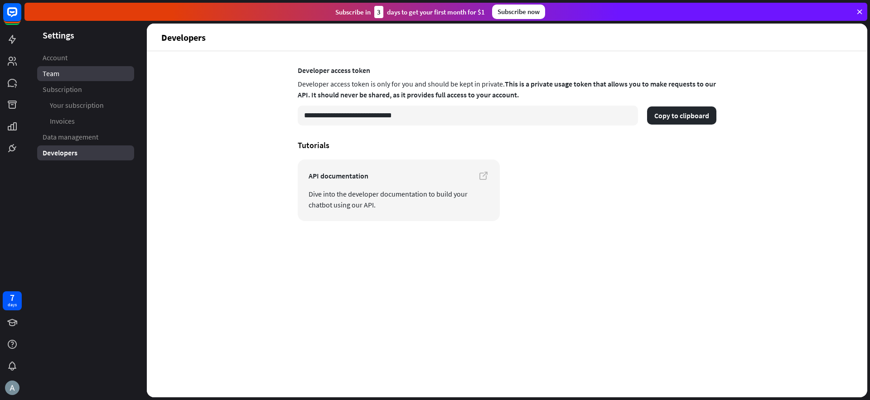
click at [60, 72] on link "Team" at bounding box center [85, 73] width 97 height 15
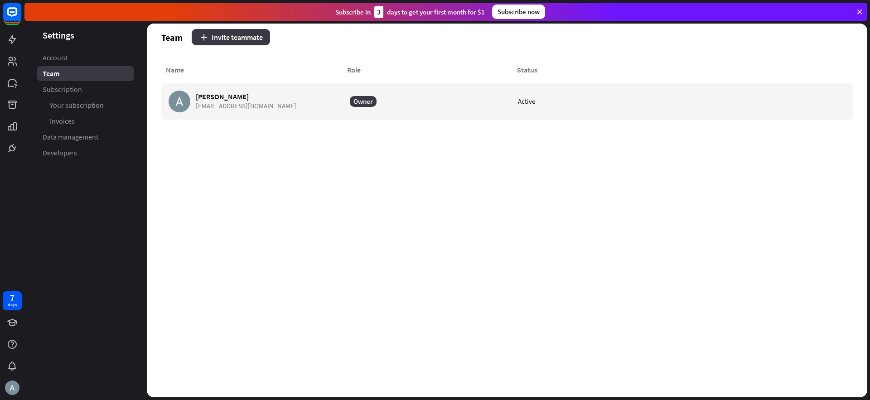
click at [233, 36] on button "Invite teammate" at bounding box center [231, 37] width 78 height 16
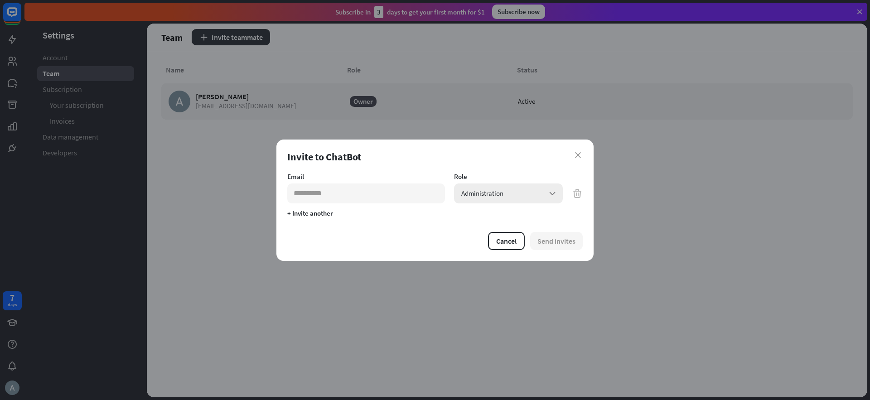
click at [530, 194] on div "Administration arrow_down" at bounding box center [508, 194] width 109 height 20
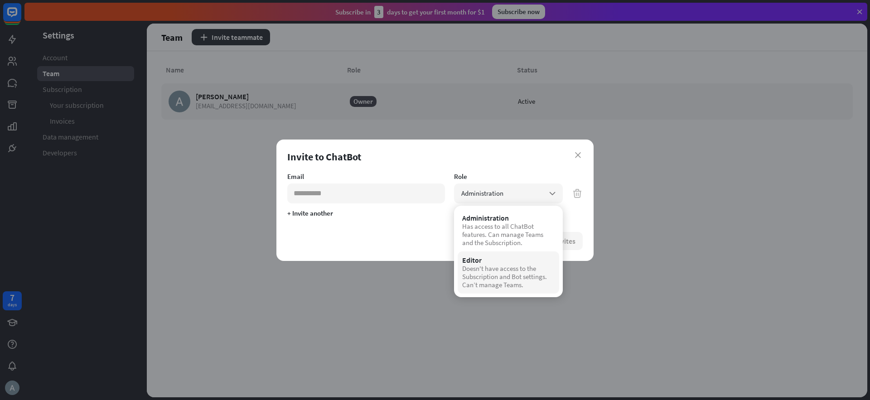
click at [503, 275] on div "Doesn't have access to the Subscription and Bot settings. Can’t manage Teams." at bounding box center [508, 277] width 92 height 24
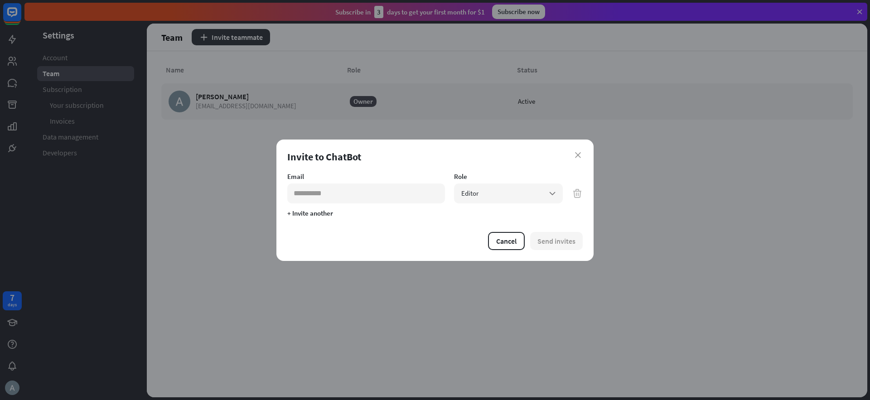
click at [388, 241] on div "Cancel Send invites" at bounding box center [435, 241] width 296 height 18
click at [501, 196] on div "Editor arrow_down" at bounding box center [508, 194] width 109 height 20
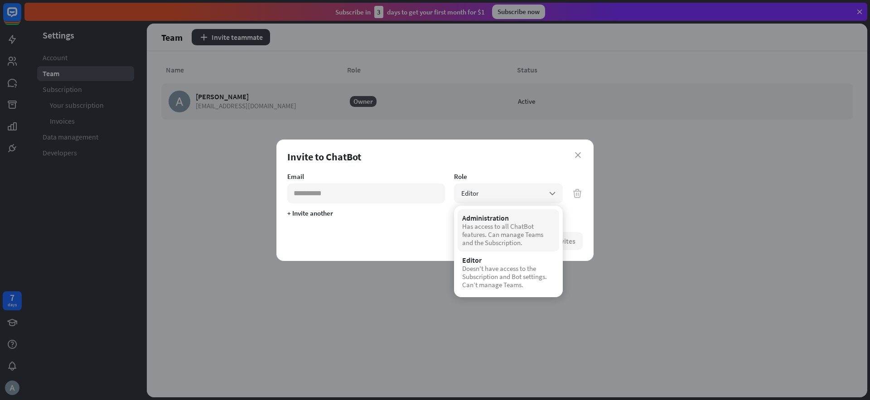
click at [489, 224] on div "Has access to all ChatBot features. Can manage Teams and the Subscription." at bounding box center [508, 235] width 92 height 24
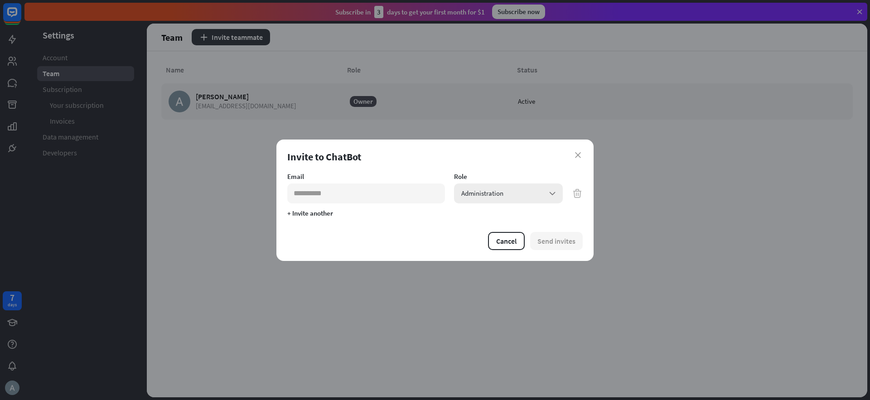
click at [509, 193] on div "Administration arrow_down" at bounding box center [508, 194] width 109 height 20
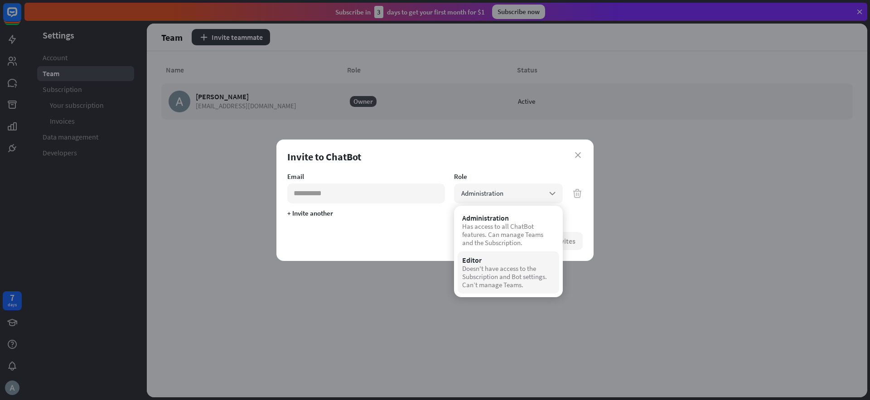
click at [478, 265] on div "Doesn't have access to the Subscription and Bot settings. Can’t manage Teams." at bounding box center [508, 277] width 92 height 24
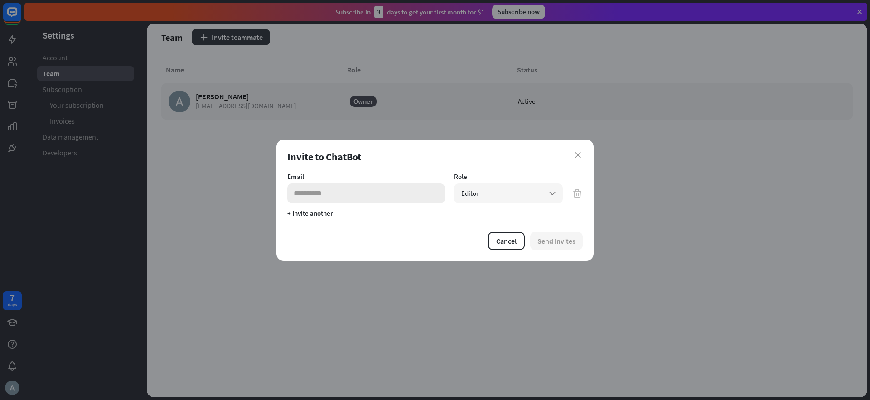
click at [344, 195] on input "email" at bounding box center [366, 194] width 158 height 20
paste input "**********"
type input "**********"
click at [517, 194] on div "Editor arrow_down" at bounding box center [508, 194] width 109 height 20
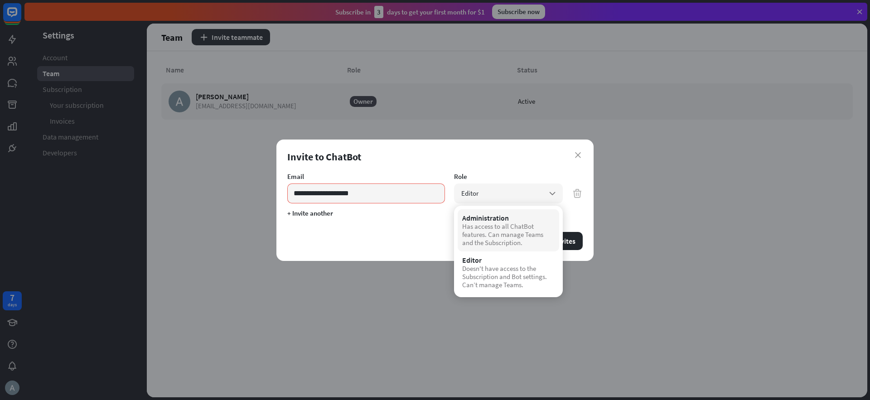
click at [513, 244] on div "Has access to all ChatBot features. Can manage Teams and the Subscription." at bounding box center [508, 235] width 92 height 24
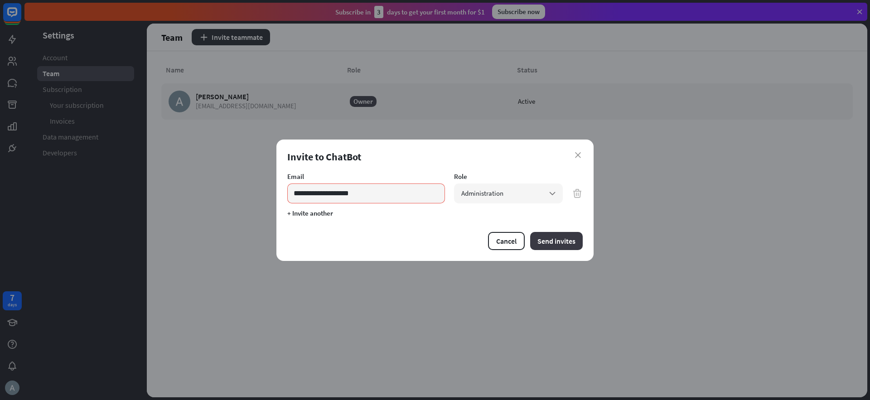
click at [562, 241] on button "Send invites" at bounding box center [556, 241] width 53 height 18
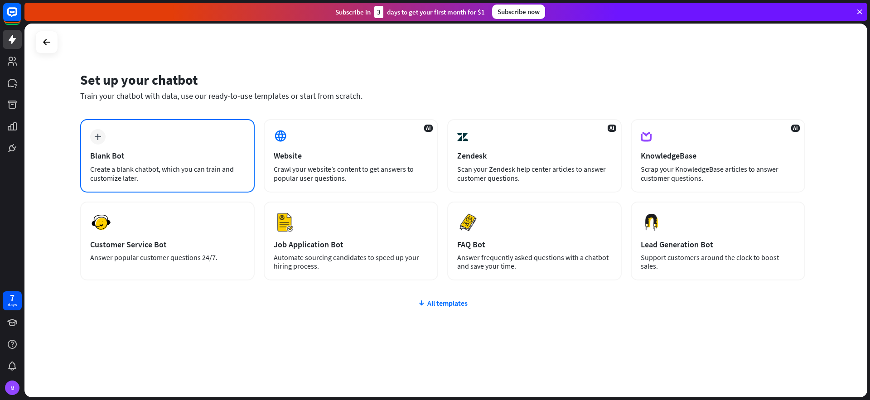
click at [136, 148] on div "plus Blank Bot Create a blank chatbot, which you can train and customize later." at bounding box center [167, 155] width 175 height 73
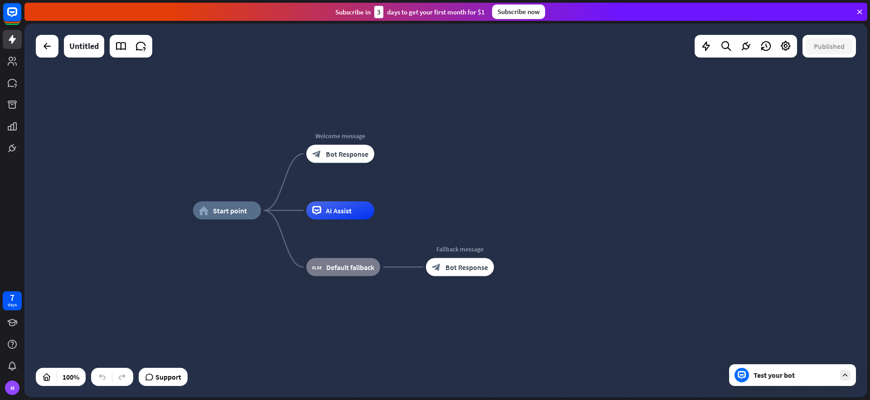
click at [49, 55] on div at bounding box center [47, 46] width 23 height 23
click at [44, 46] on icon at bounding box center [47, 46] width 11 height 11
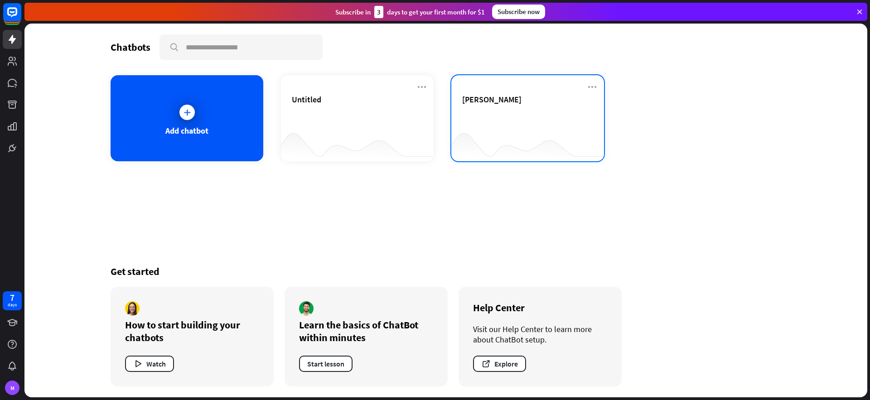
click at [525, 114] on div "[PERSON_NAME]" at bounding box center [527, 110] width 131 height 32
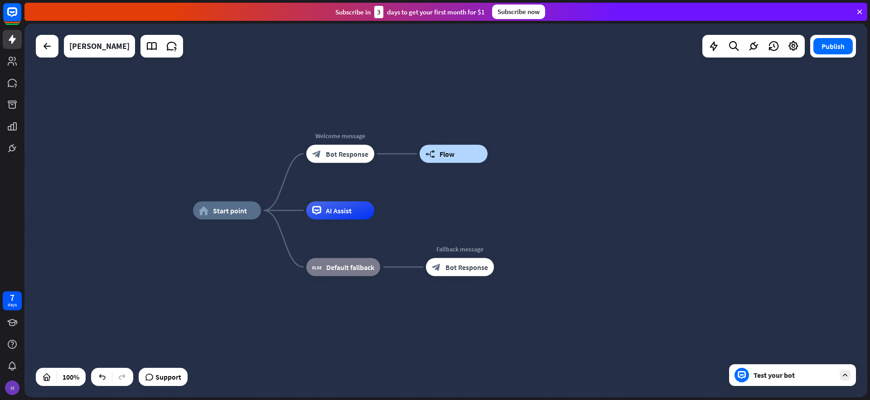
click at [9, 387] on div "M" at bounding box center [12, 388] width 15 height 15
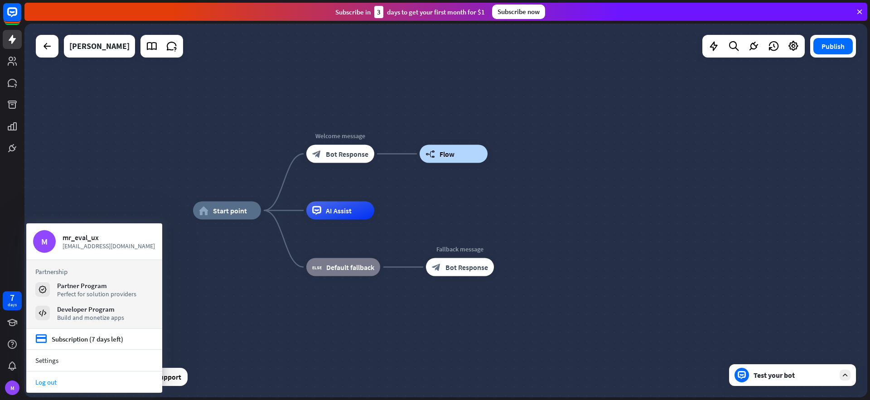
click at [49, 382] on link "Log out" at bounding box center [94, 382] width 136 height 12
